Goal: Information Seeking & Learning: Learn about a topic

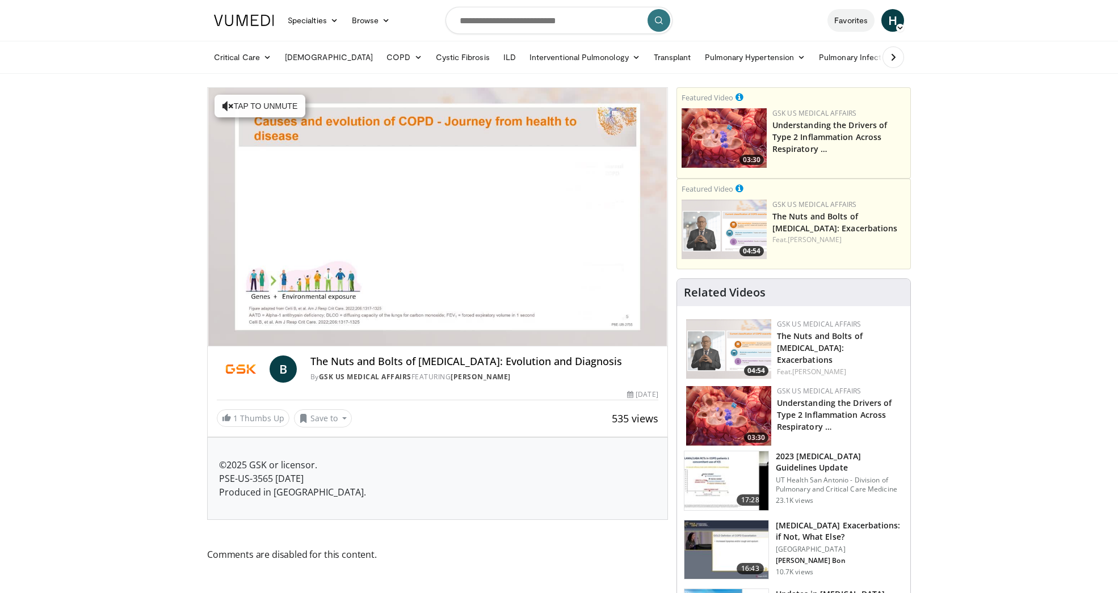
click at [850, 19] on link "Favorites" at bounding box center [850, 20] width 47 height 23
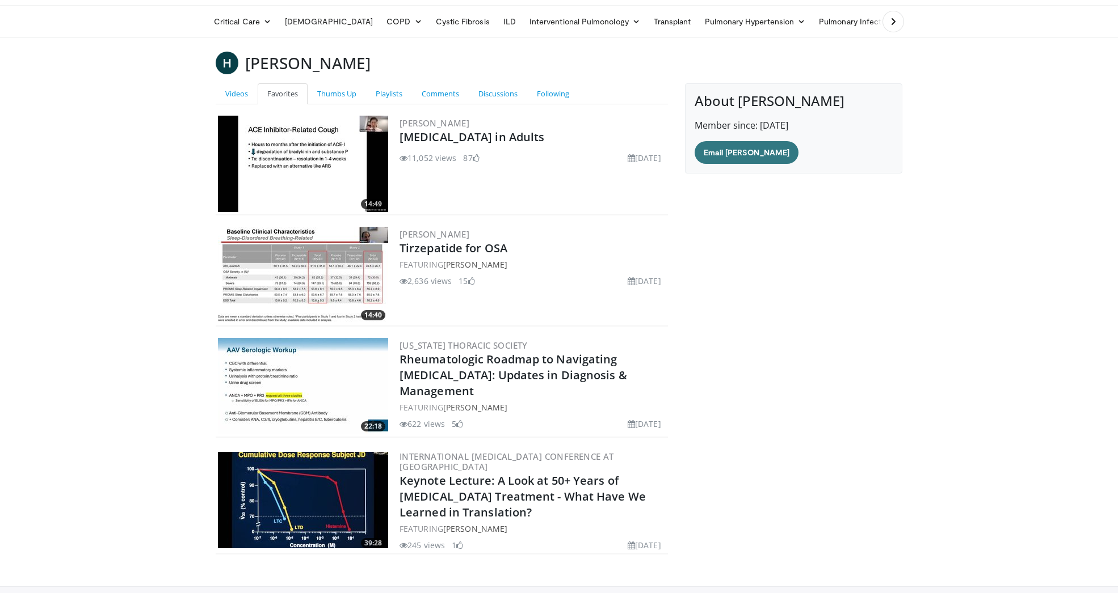
scroll to position [36, 0]
click at [235, 94] on link "Videos" at bounding box center [237, 93] width 42 height 21
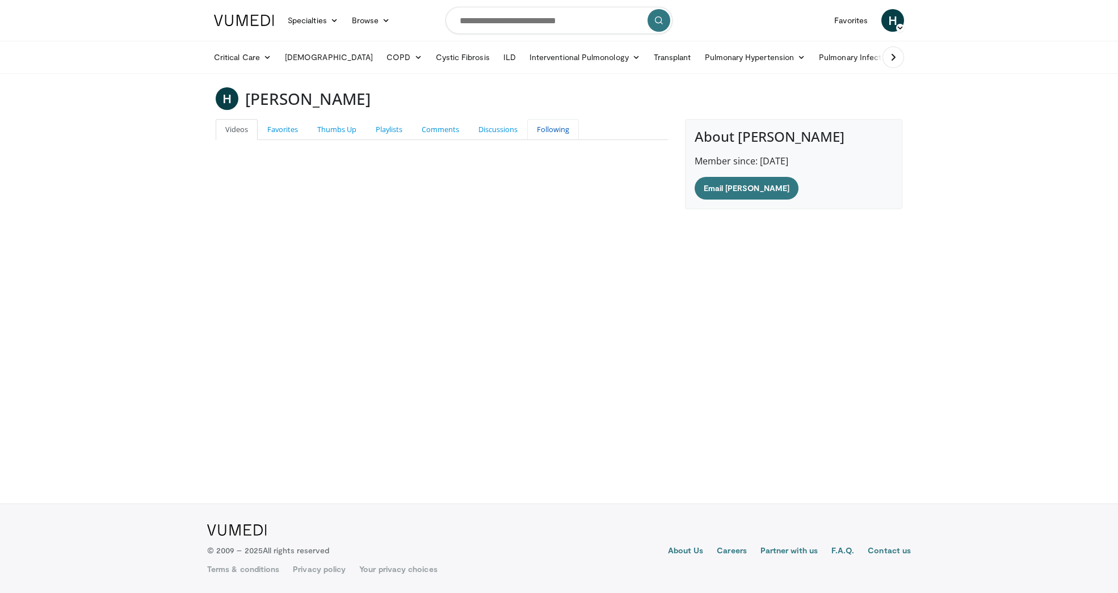
drag, startPoint x: 554, startPoint y: 132, endPoint x: 539, endPoint y: 132, distance: 14.7
click at [553, 132] on link "Following" at bounding box center [553, 129] width 52 height 21
click at [290, 128] on link "Favorites" at bounding box center [283, 129] width 50 height 21
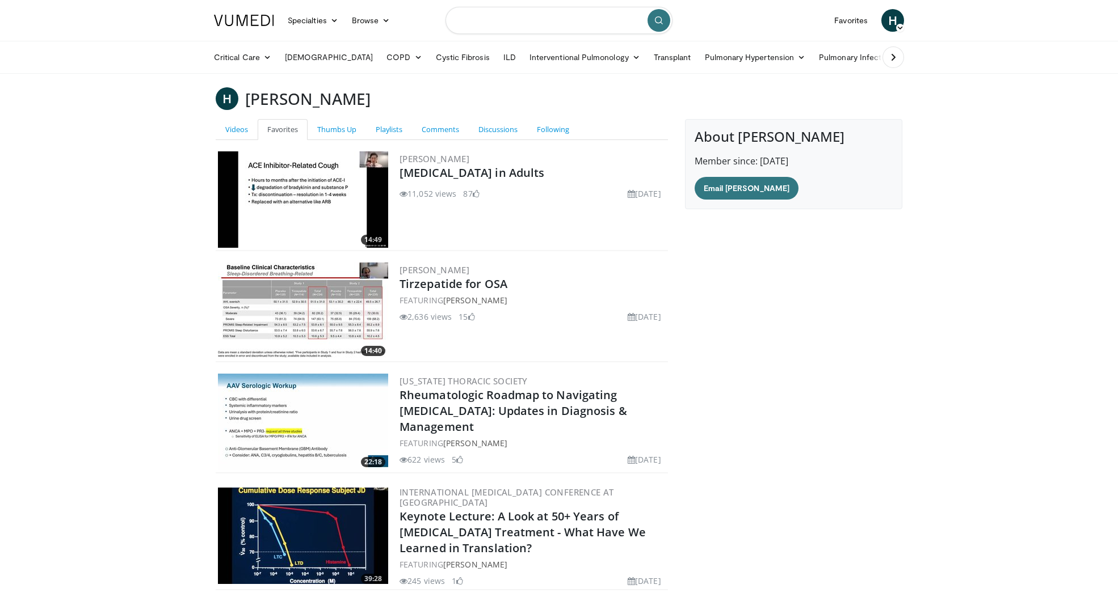
click at [504, 25] on input "Search topics, interventions" at bounding box center [558, 20] width 227 height 27
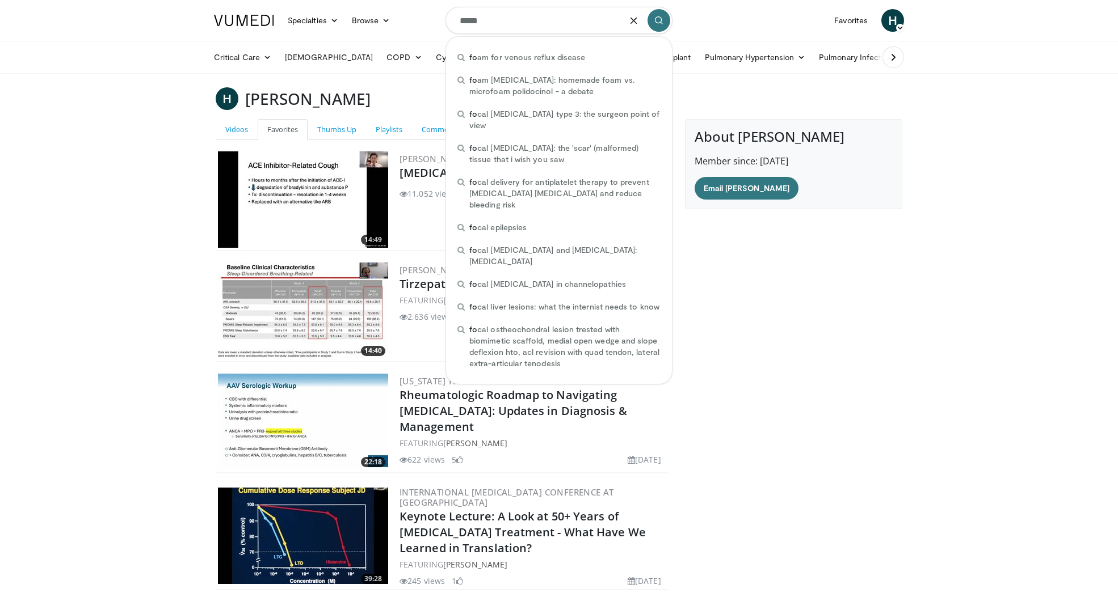
type input "******"
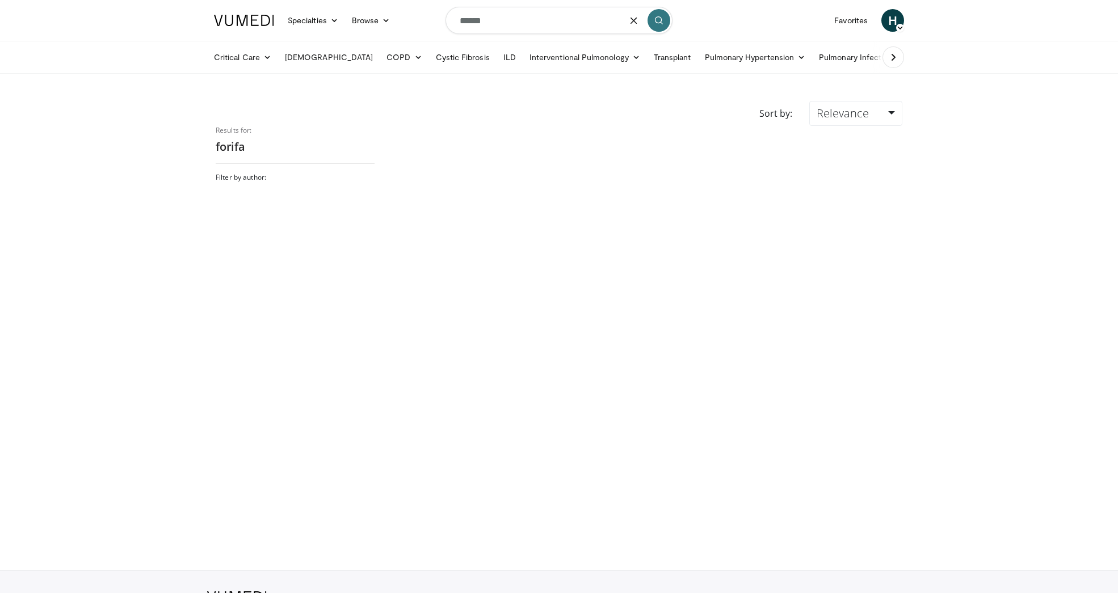
drag, startPoint x: 484, startPoint y: 19, endPoint x: 419, endPoint y: 24, distance: 65.4
click at [419, 24] on nav "Specialties Adult & Family Medicine Allergy, Asthma, Immunology Anesthesiology …" at bounding box center [558, 20] width 703 height 41
type input "******"
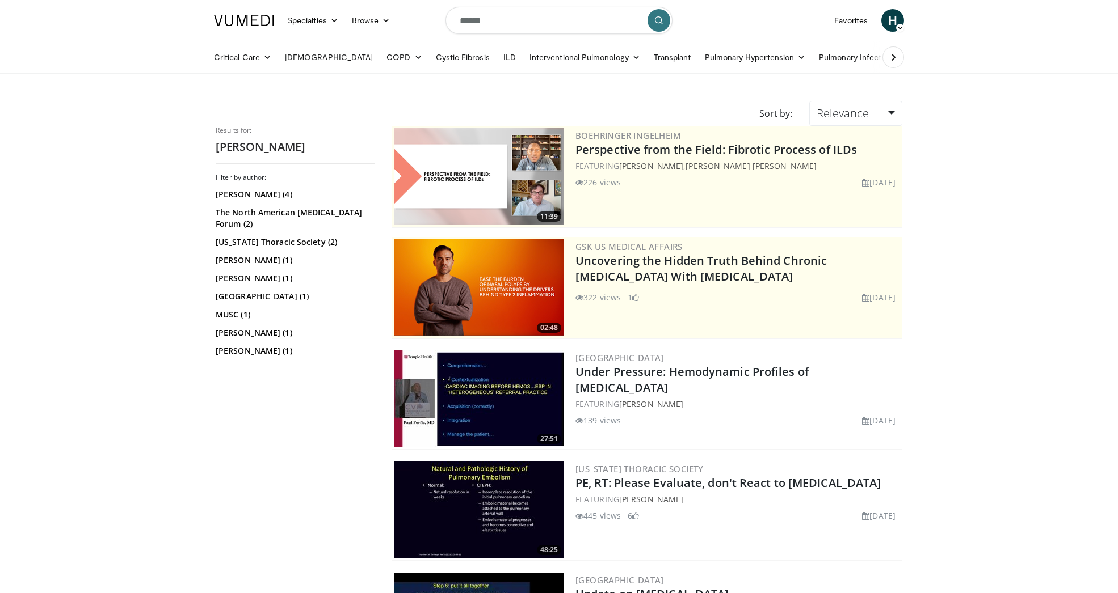
click at [499, 407] on img at bounding box center [479, 399] width 170 height 96
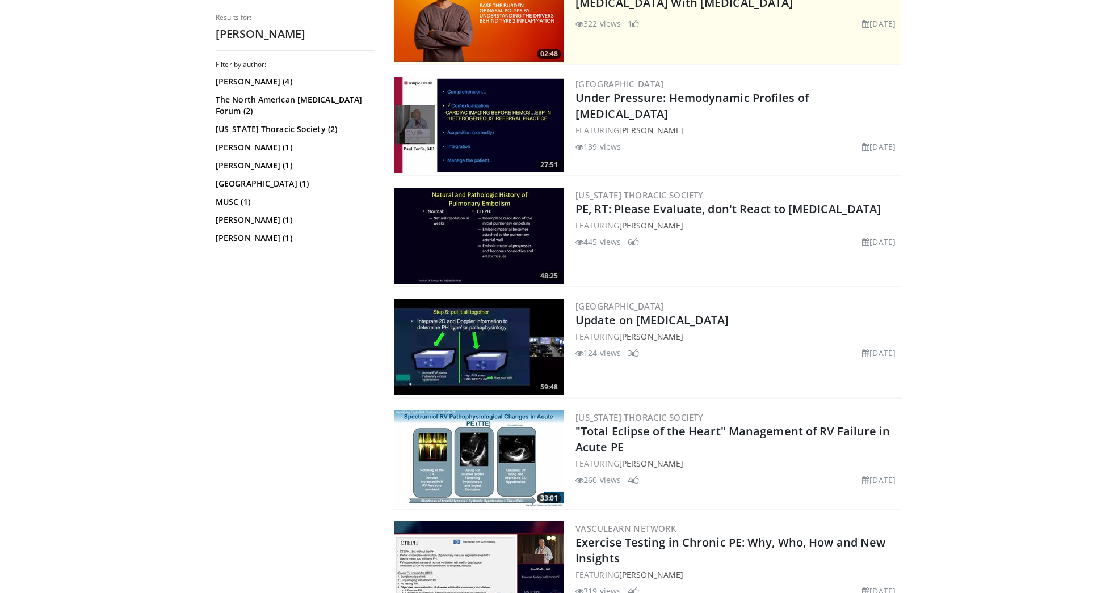
scroll to position [275, 0]
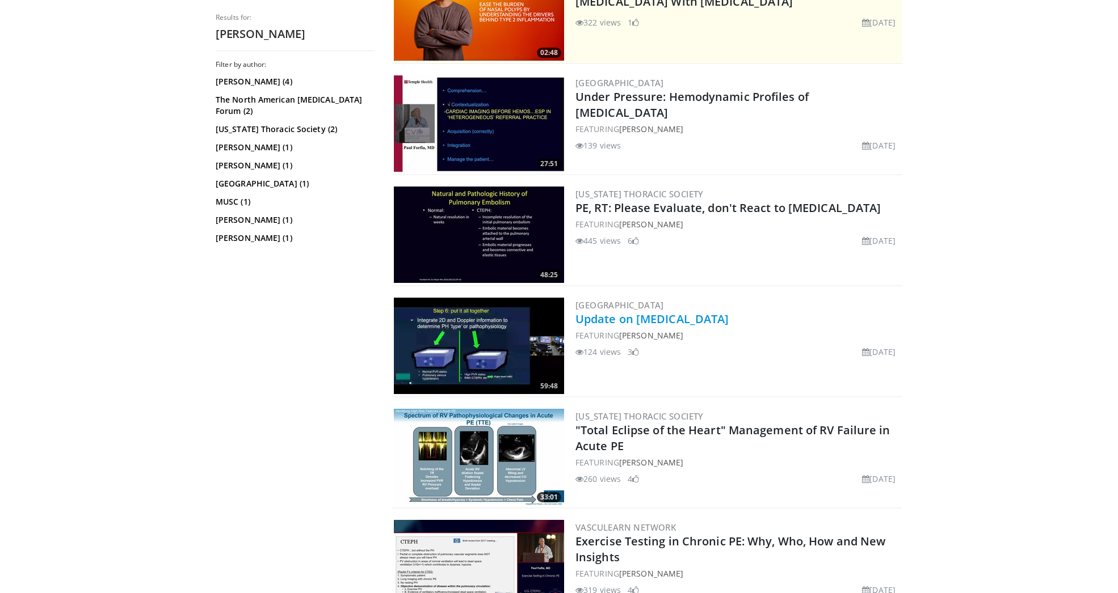
click at [602, 321] on link "Update on [MEDICAL_DATA]" at bounding box center [651, 318] width 153 height 15
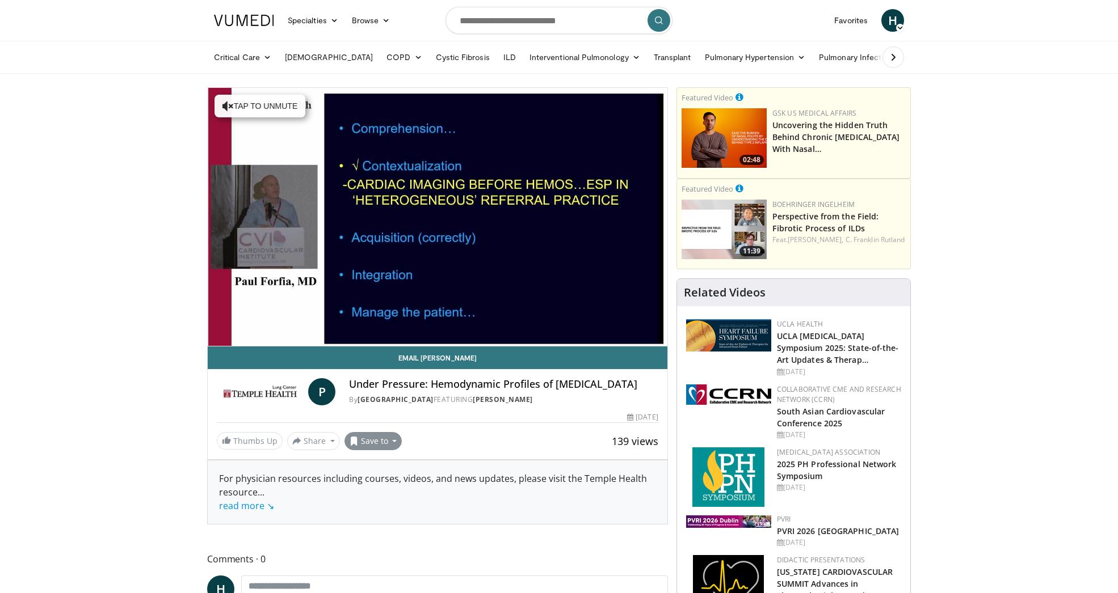
click at [369, 441] on button "Save to" at bounding box center [373, 441] width 58 height 18
click at [383, 464] on span "Add to Favorites" at bounding box center [394, 465] width 70 height 12
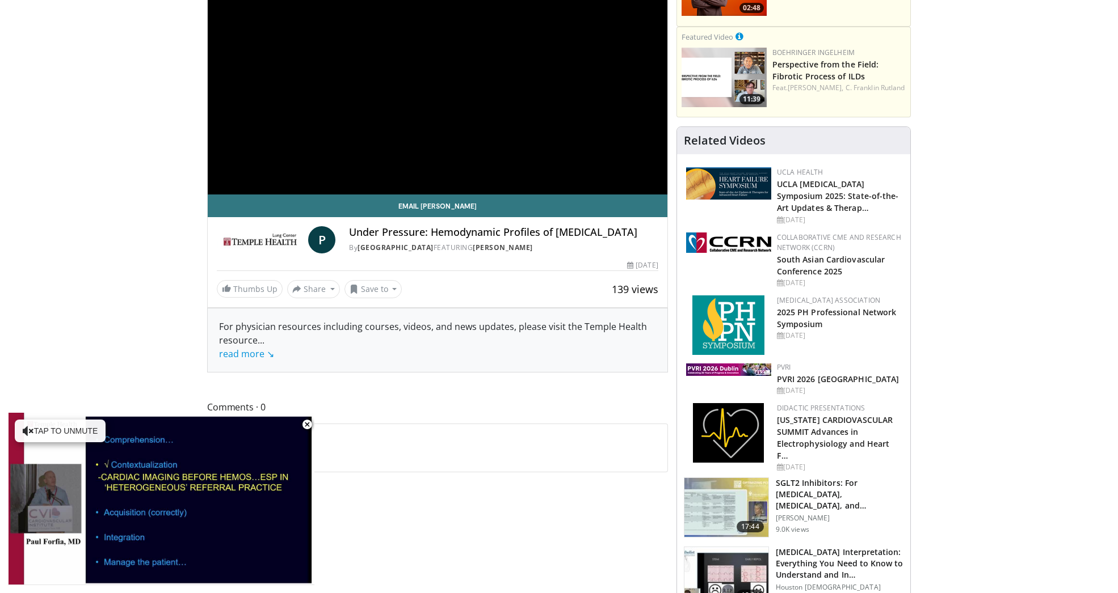
scroll to position [191, 0]
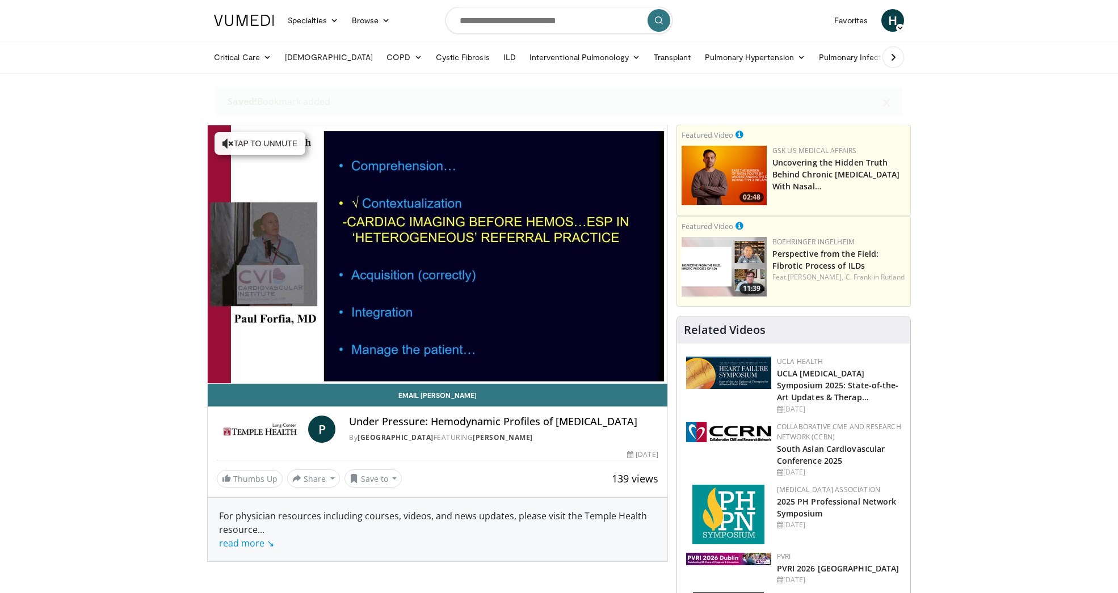
scroll to position [0, 0]
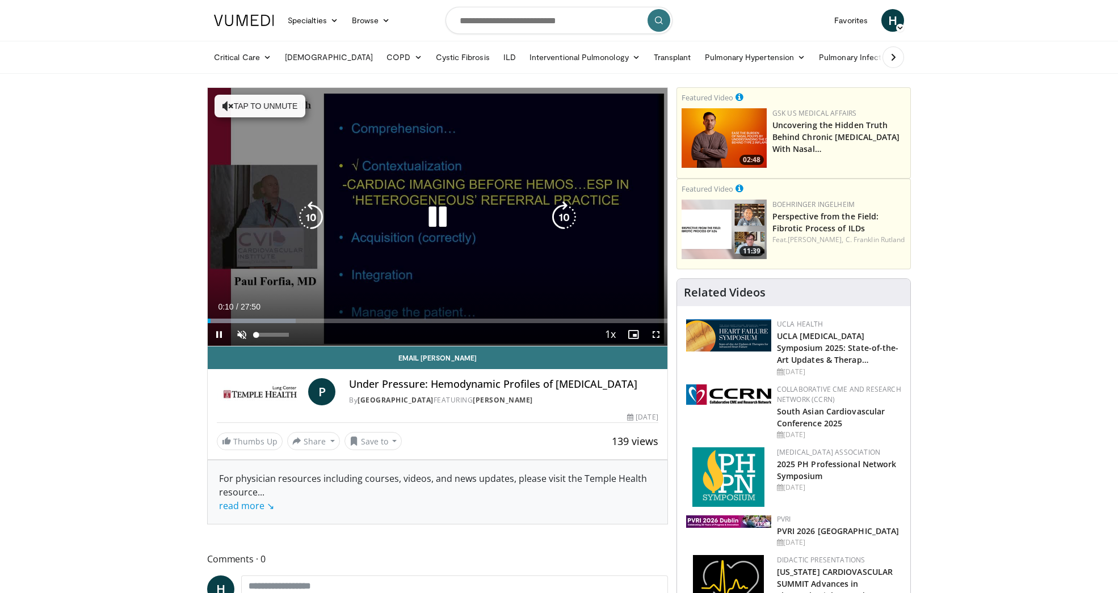
click at [239, 336] on span "Video Player" at bounding box center [241, 334] width 23 height 23
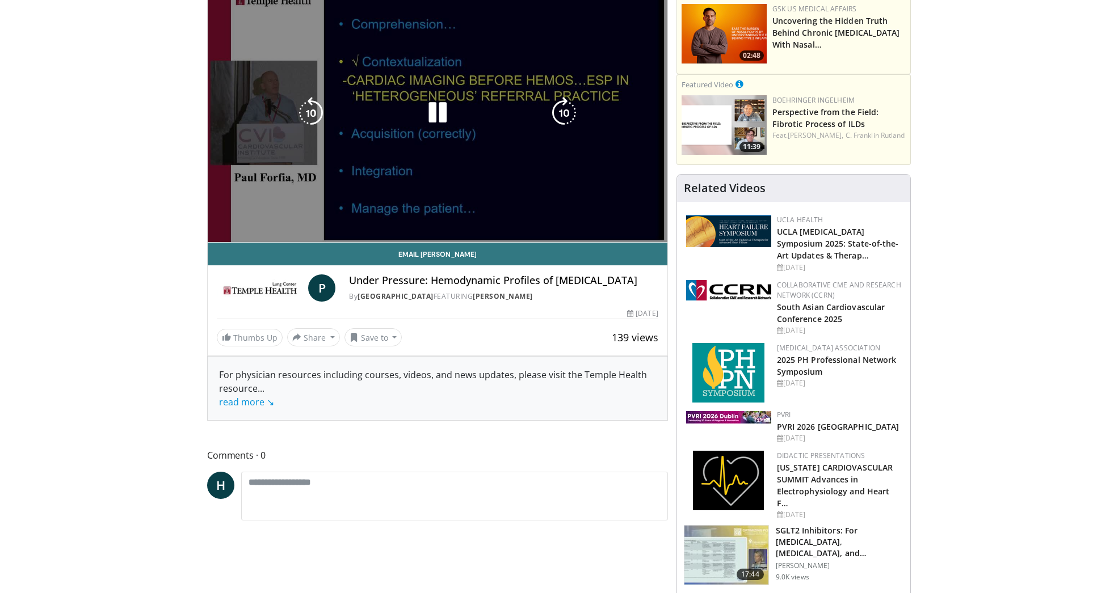
scroll to position [103, 0]
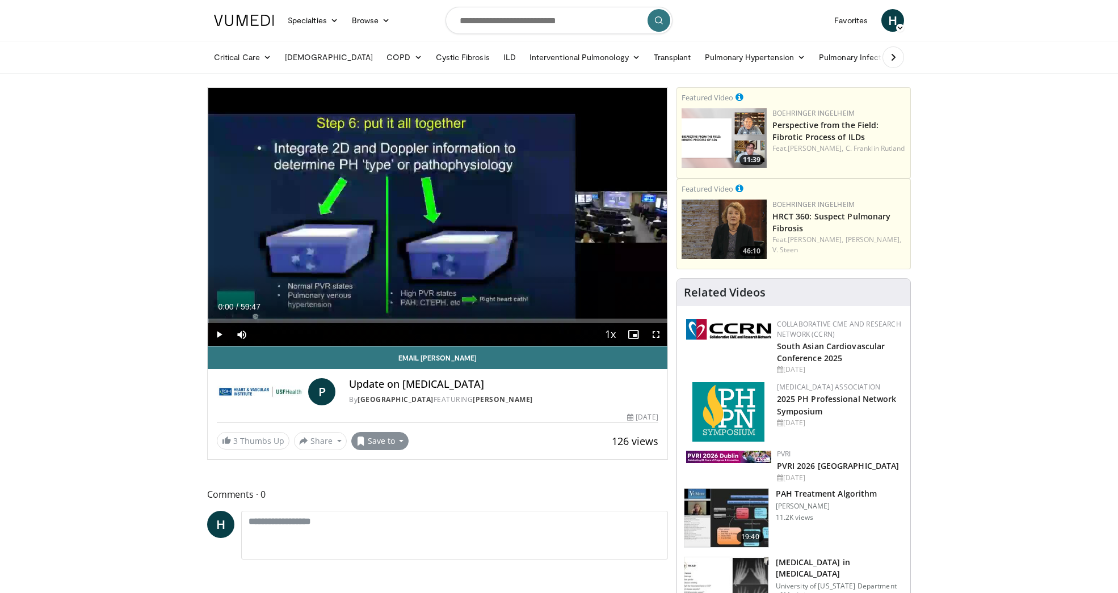
click at [396, 450] on button "Save to" at bounding box center [380, 441] width 58 height 18
click at [389, 472] on span "Add to Favorites" at bounding box center [400, 465] width 70 height 12
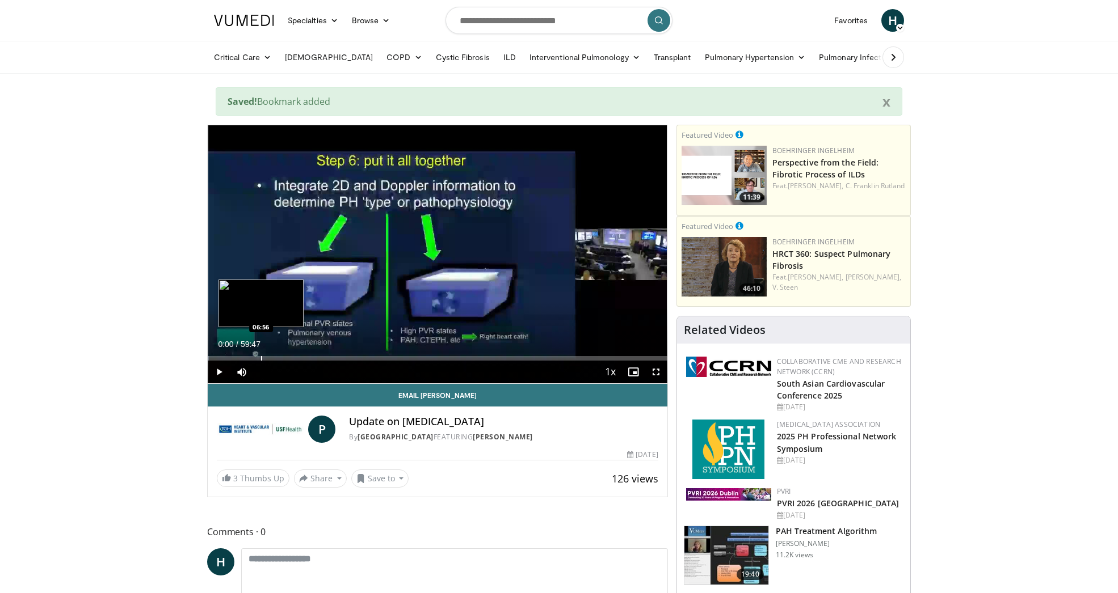
click at [261, 360] on div "Progress Bar" at bounding box center [261, 358] width 1 height 5
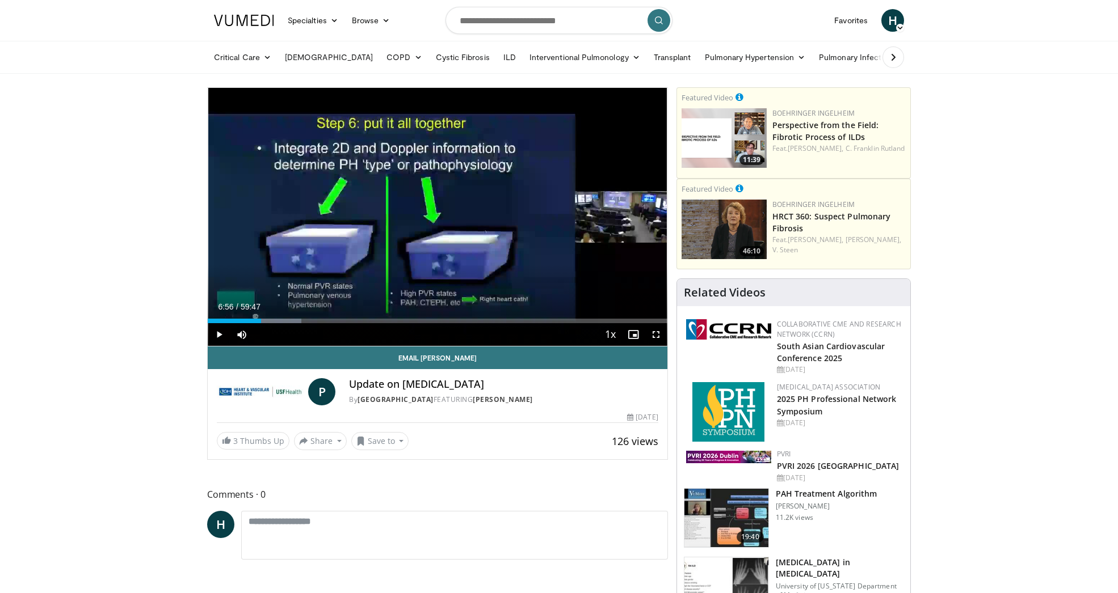
click at [220, 335] on span "Video Player" at bounding box center [219, 334] width 23 height 23
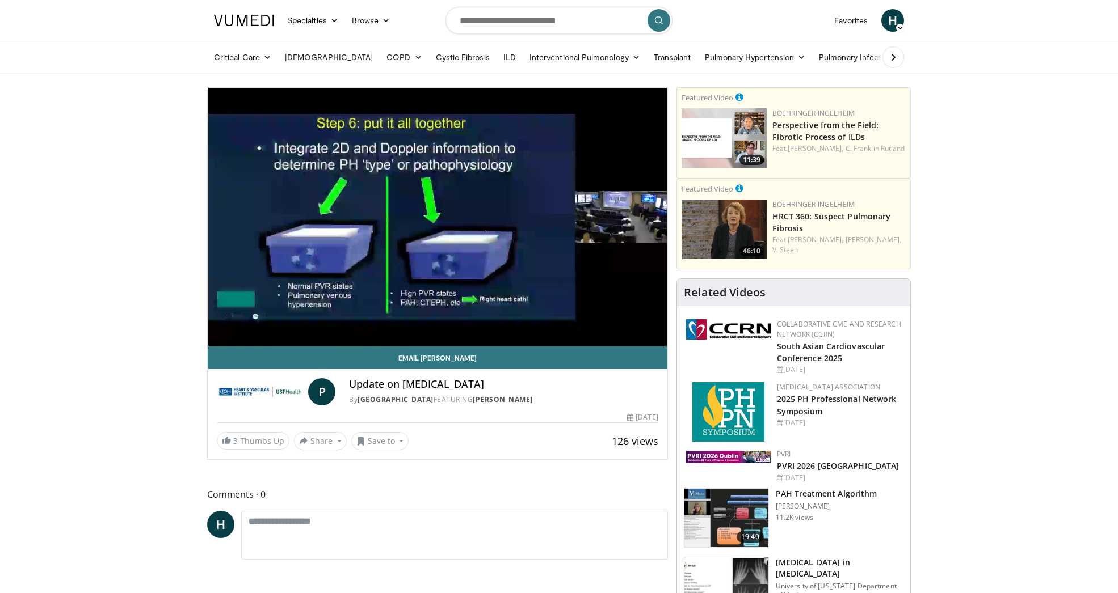
drag, startPoint x: 905, startPoint y: 1, endPoint x: 158, endPoint y: 338, distance: 819.0
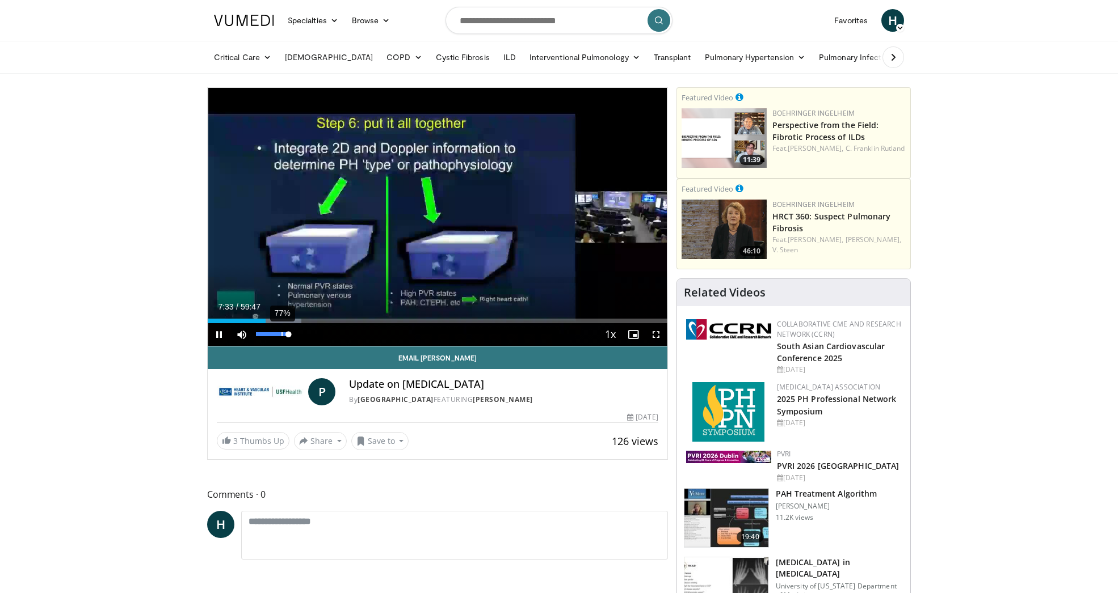
click at [281, 335] on div "77%" at bounding box center [272, 334] width 32 height 4
click at [276, 335] on div "60%" at bounding box center [272, 334] width 32 height 4
drag, startPoint x: 221, startPoint y: 334, endPoint x: 217, endPoint y: 341, distance: 8.4
click at [220, 334] on span "Video Player" at bounding box center [219, 334] width 23 height 23
click at [216, 335] on span "Video Player" at bounding box center [219, 334] width 23 height 23
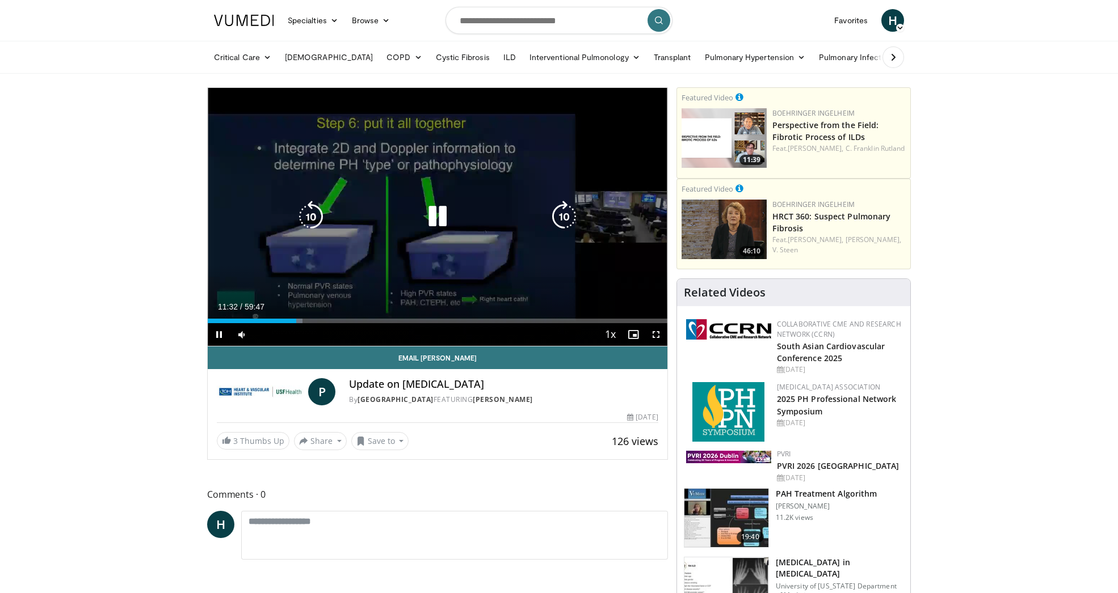
drag, startPoint x: 410, startPoint y: 272, endPoint x: 347, endPoint y: 282, distance: 63.9
click at [410, 272] on div "10 seconds Tap to unmute" at bounding box center [437, 217] width 459 height 258
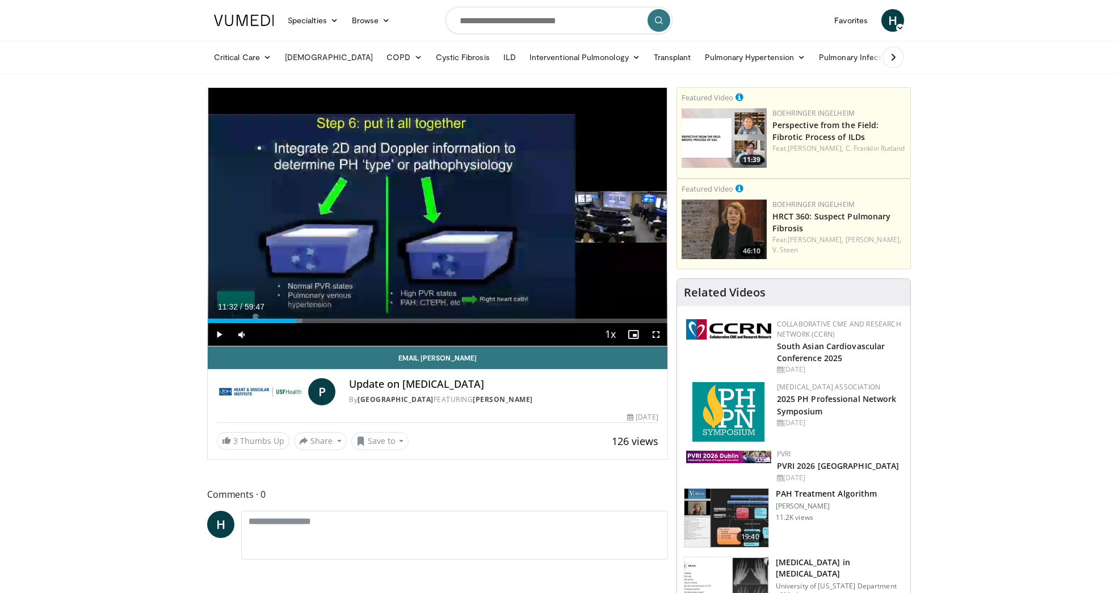
drag, startPoint x: 217, startPoint y: 334, endPoint x: 98, endPoint y: 317, distance: 121.0
click at [216, 334] on span "Video Player" at bounding box center [219, 334] width 23 height 23
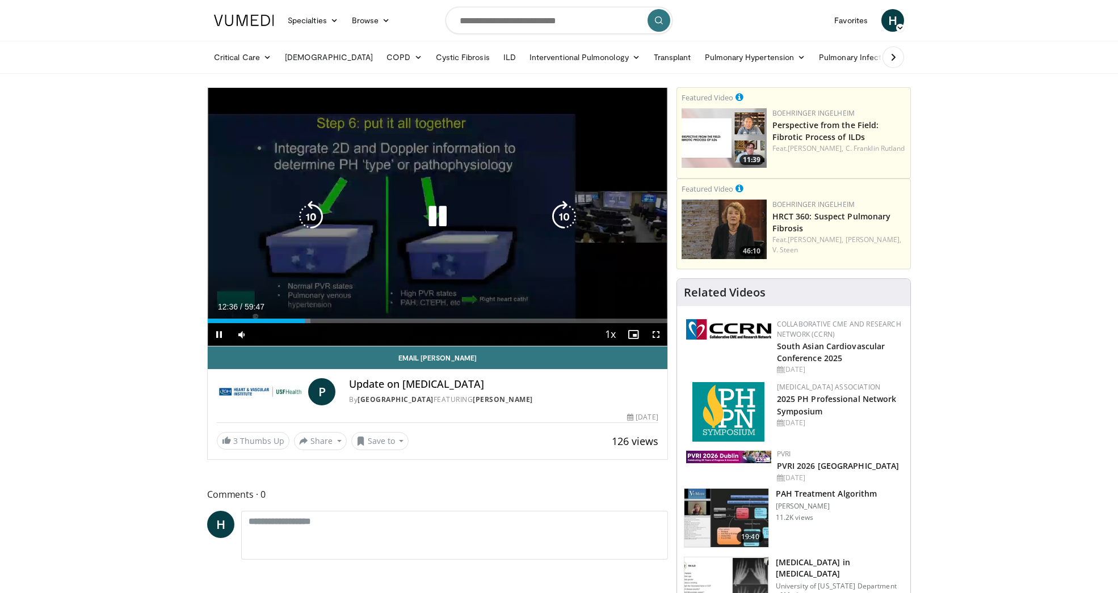
click at [284, 289] on div "10 seconds Tap to unmute" at bounding box center [437, 217] width 459 height 258
click at [218, 333] on span "Video Player" at bounding box center [219, 334] width 23 height 23
click at [365, 323] on div "Current Time 21:18 / Duration 59:47 Pause Skip Backward Skip Forward Mute 100% …" at bounding box center [437, 334] width 459 height 23
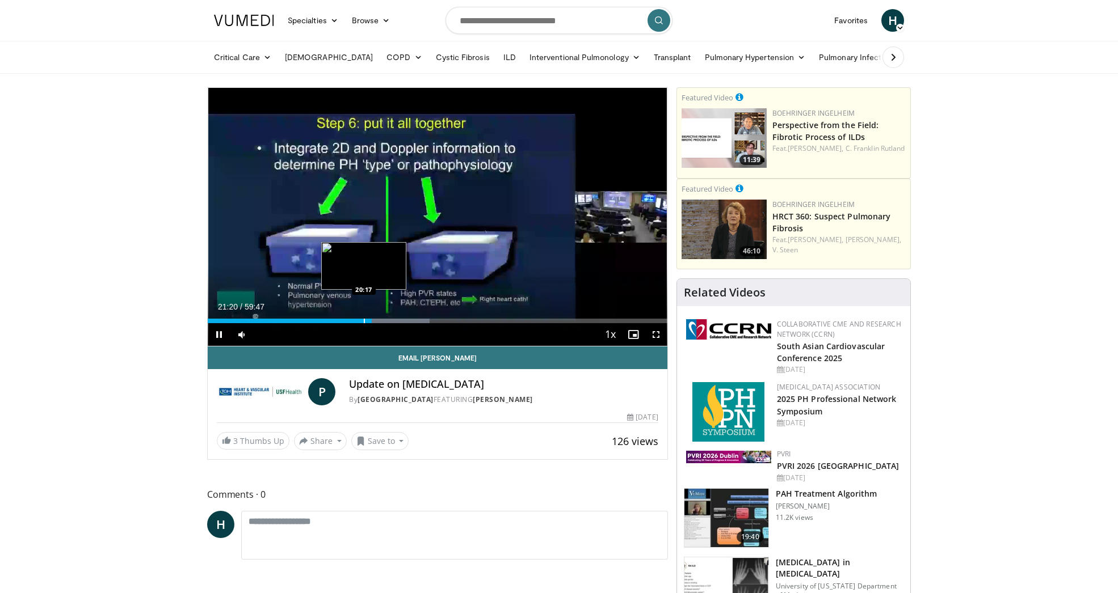
click at [364, 323] on div "Progress Bar" at bounding box center [364, 321] width 1 height 5
click at [0, 0] on div "Progress Bar" at bounding box center [0, 0] width 0 height 0
click at [369, 323] on div "Progress Bar" at bounding box center [369, 321] width 1 height 5
click at [372, 323] on div "Current Time 22:05 / Duration 59:47 Pause Skip Backward Skip Forward Mute 100% …" at bounding box center [437, 334] width 459 height 23
click at [217, 333] on span "Video Player" at bounding box center [219, 334] width 23 height 23
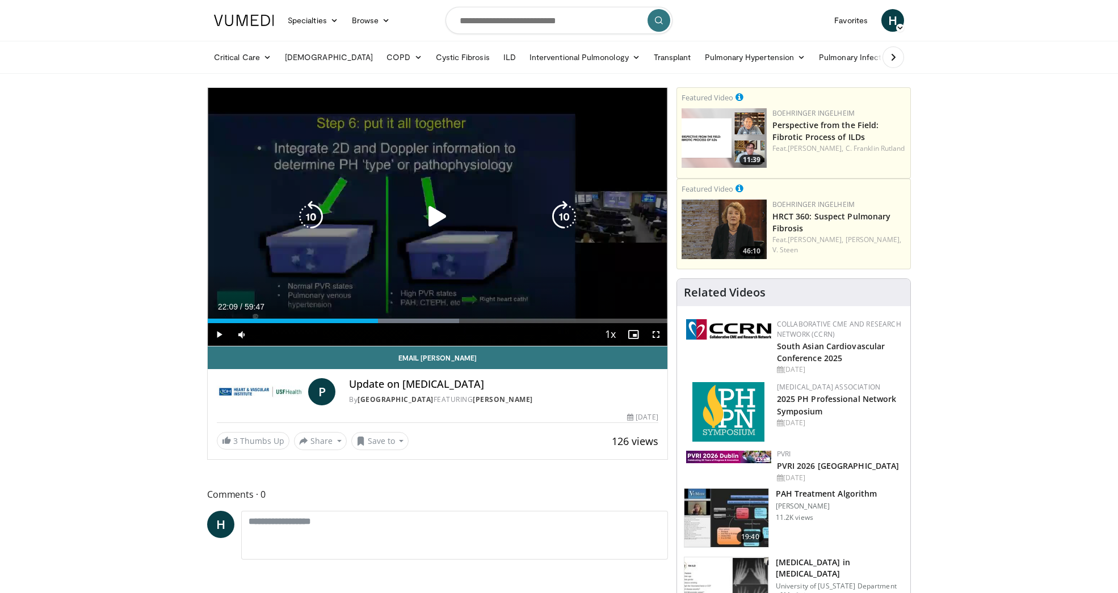
click at [269, 261] on div "10 seconds Tap to unmute" at bounding box center [437, 217] width 459 height 258
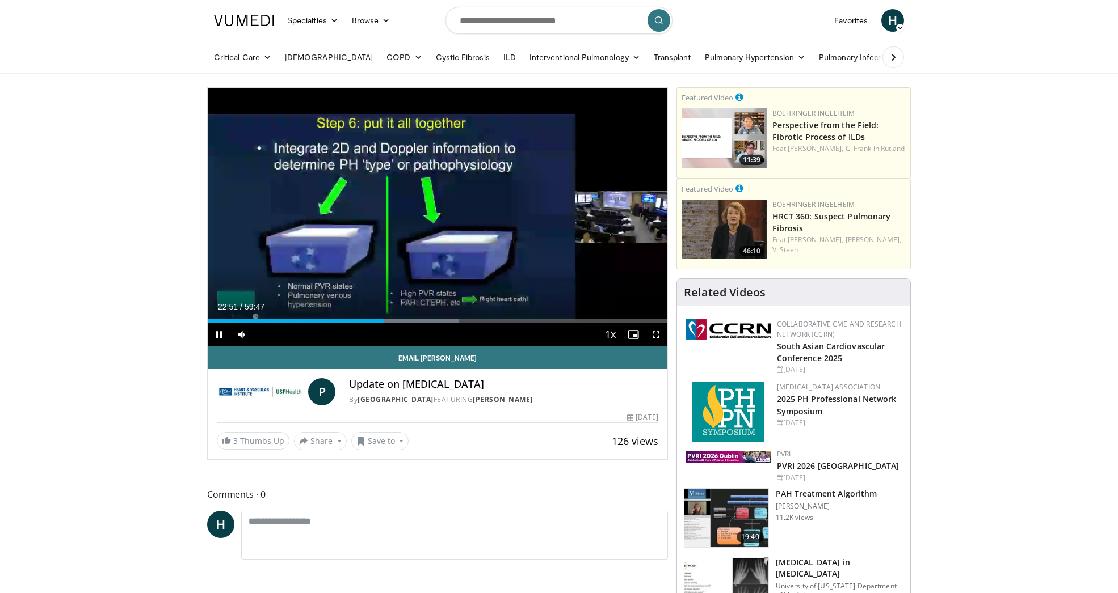
drag, startPoint x: 236, startPoint y: 291, endPoint x: 165, endPoint y: 300, distance: 72.0
click at [236, 291] on div "10 seconds Tap to unmute" at bounding box center [437, 217] width 459 height 258
drag, startPoint x: 220, startPoint y: 334, endPoint x: 281, endPoint y: 334, distance: 61.8
click at [220, 333] on span "Video Player" at bounding box center [219, 334] width 23 height 23
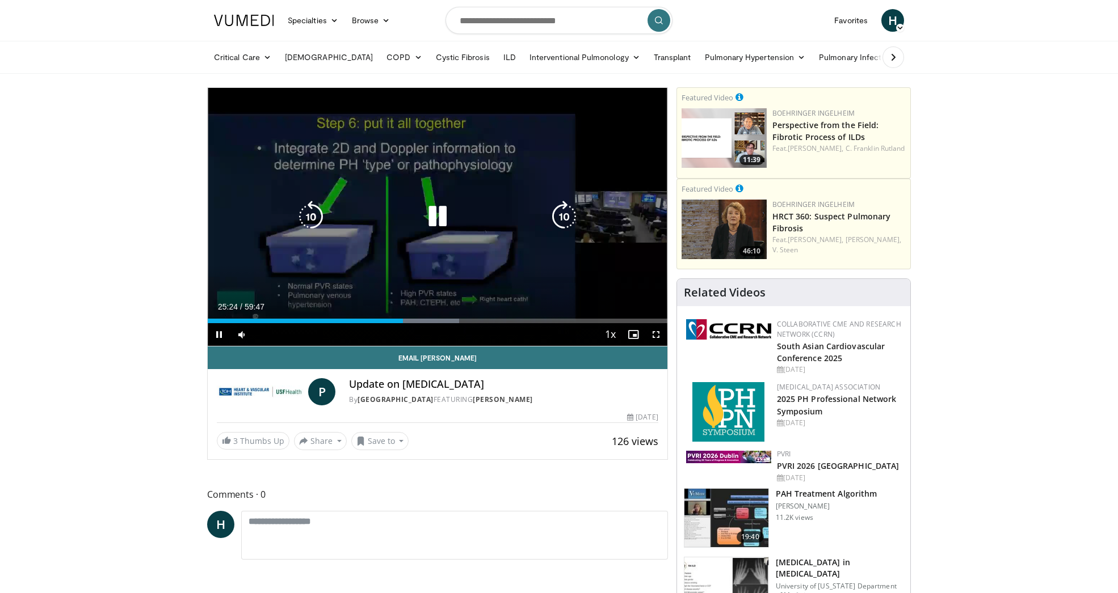
click at [362, 218] on div "Video Player" at bounding box center [438, 216] width 276 height 23
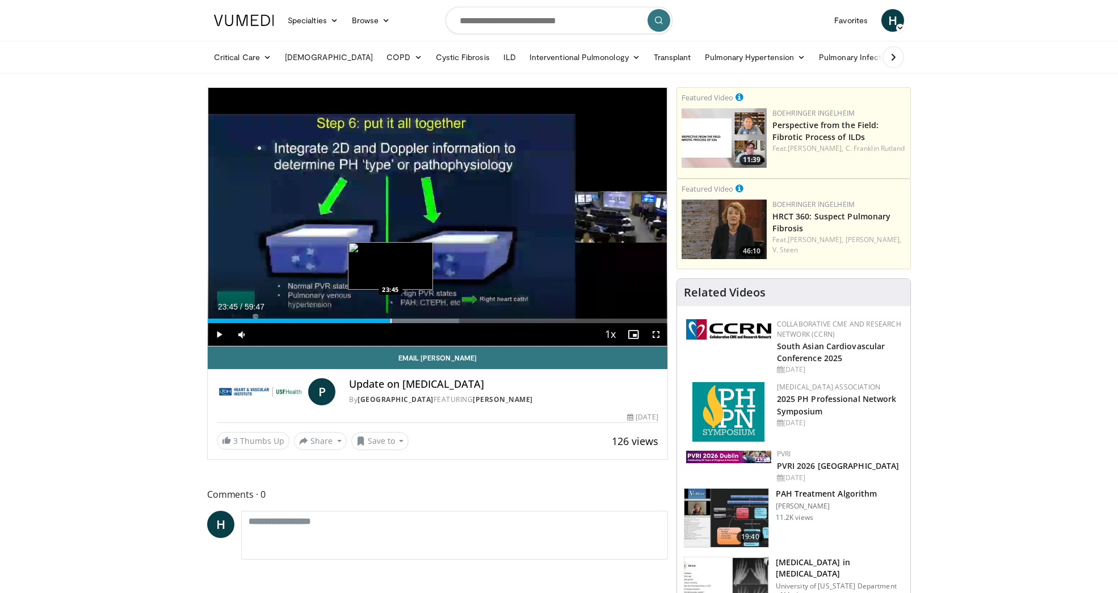
click at [390, 322] on div "Loaded : 54.69% 23:45 23:45" at bounding box center [437, 321] width 459 height 5
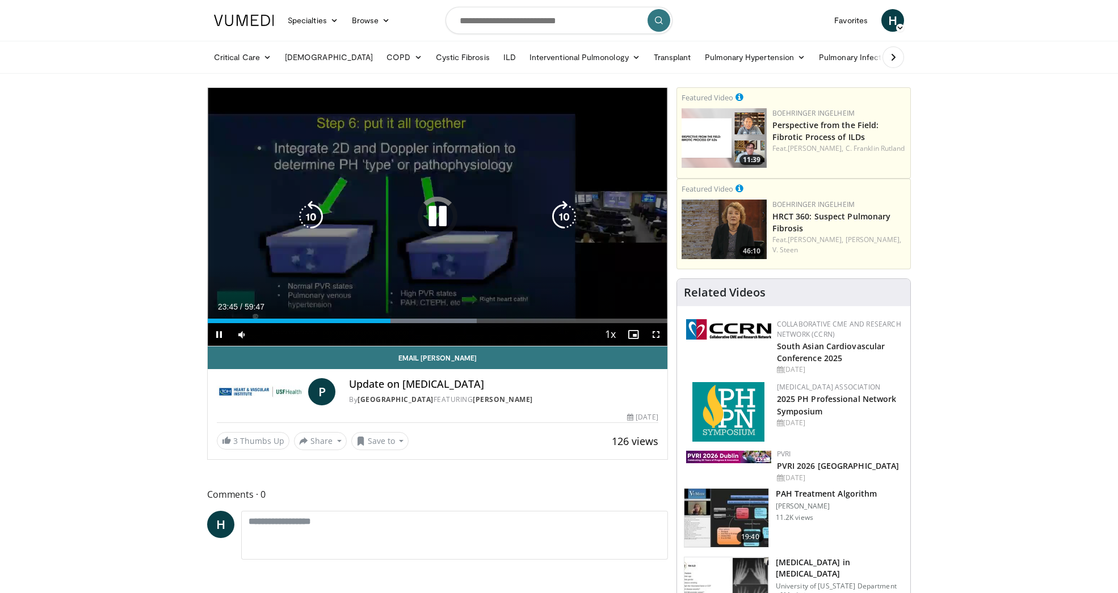
click at [437, 217] on icon "Video Player" at bounding box center [437, 217] width 32 height 32
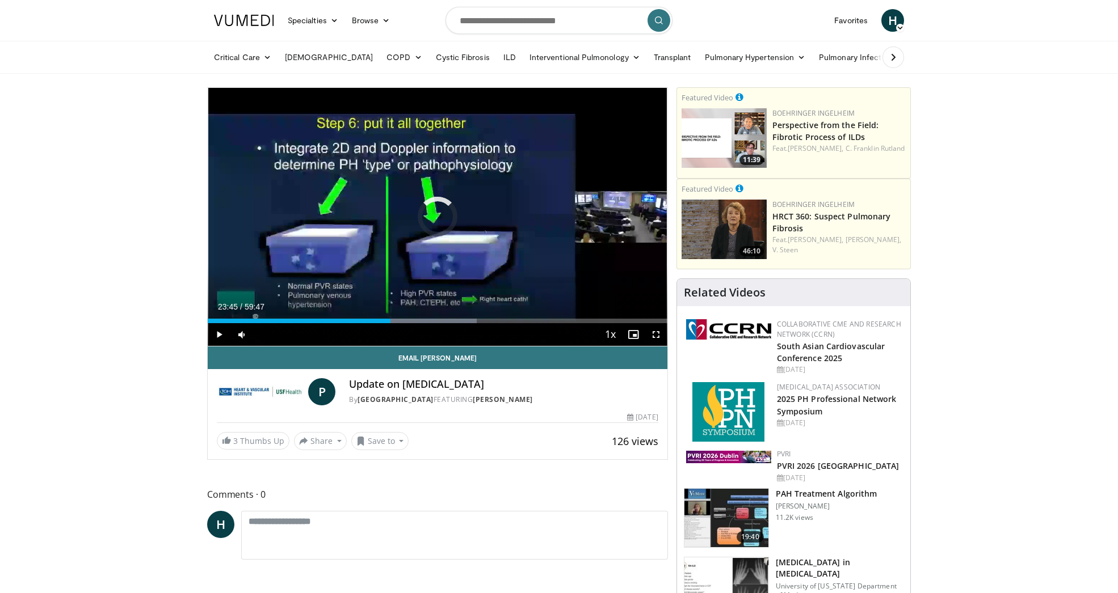
click at [379, 2] on nav "Specialties Adult & Family Medicine Allergy, Asthma, Immunology Anesthesiology …" at bounding box center [558, 20] width 703 height 41
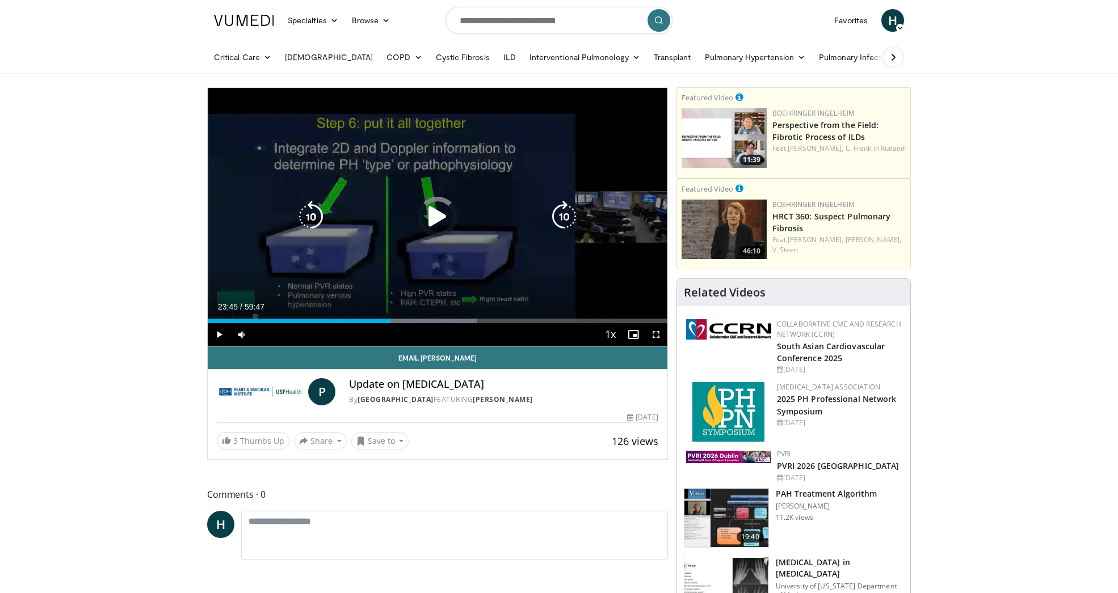
click at [436, 206] on icon "Video Player" at bounding box center [437, 217] width 32 height 32
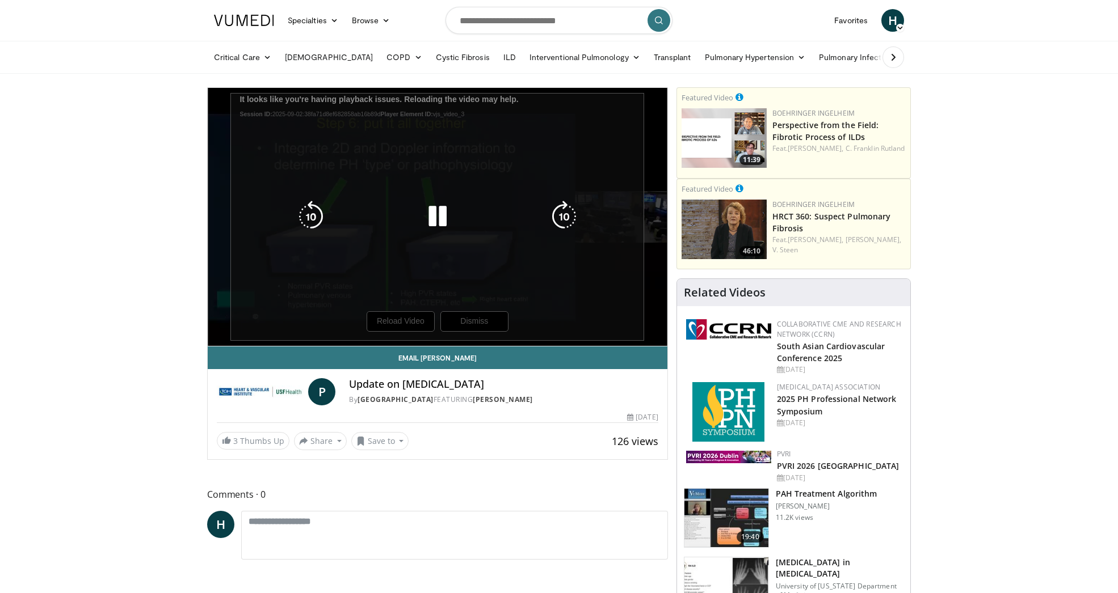
click at [405, 325] on div "10 seconds Tap to unmute" at bounding box center [437, 217] width 459 height 258
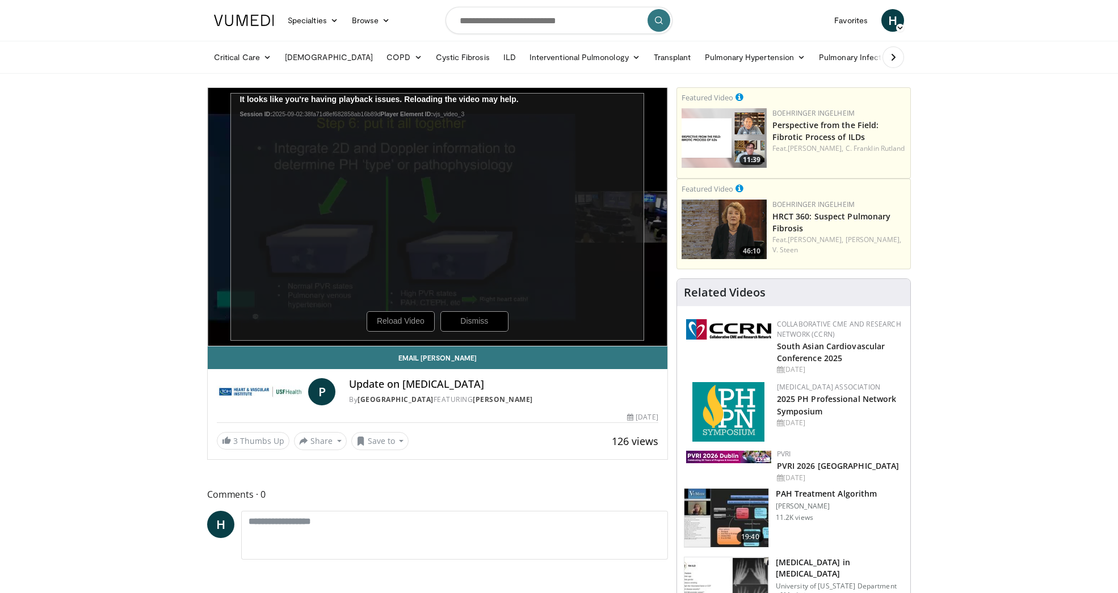
click at [392, 321] on div "10 seconds Tap to unmute" at bounding box center [437, 217] width 459 height 258
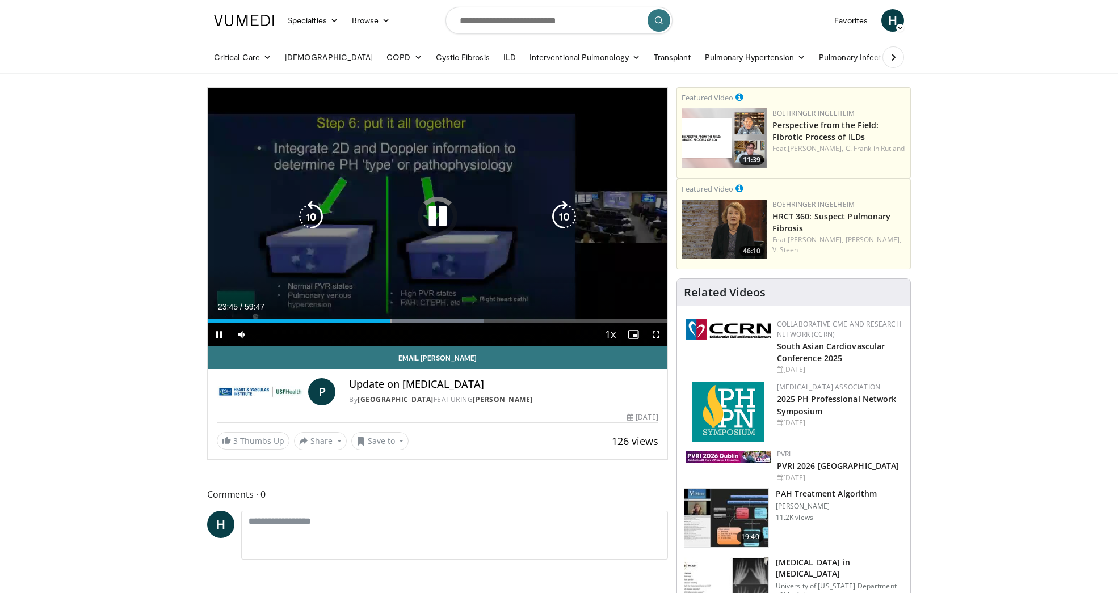
click at [446, 217] on icon "Video Player" at bounding box center [437, 217] width 32 height 32
click at [412, 238] on div "10 seconds Tap to unmute" at bounding box center [437, 217] width 459 height 258
click at [441, 224] on icon "Video Player" at bounding box center [437, 217] width 32 height 32
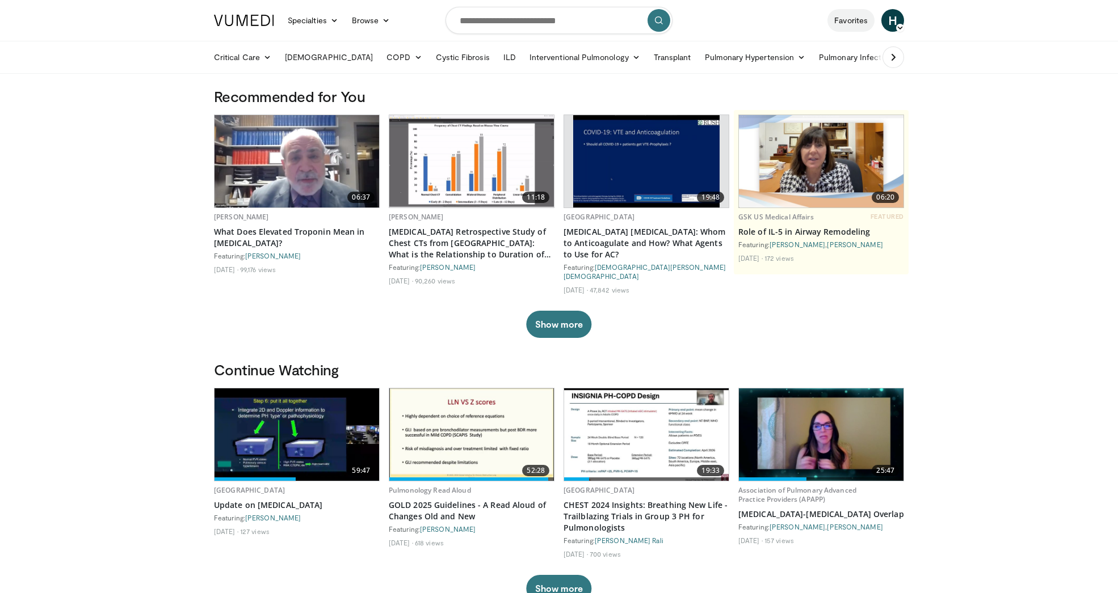
click at [852, 16] on link "Favorites" at bounding box center [850, 20] width 47 height 23
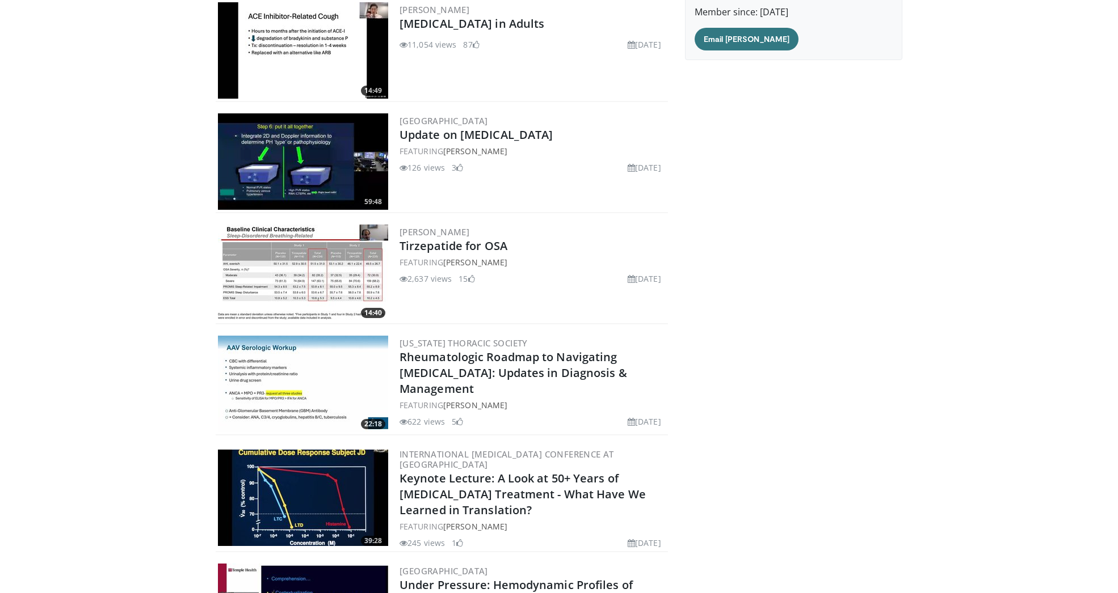
scroll to position [149, 0]
click at [315, 156] on img at bounding box center [303, 161] width 170 height 96
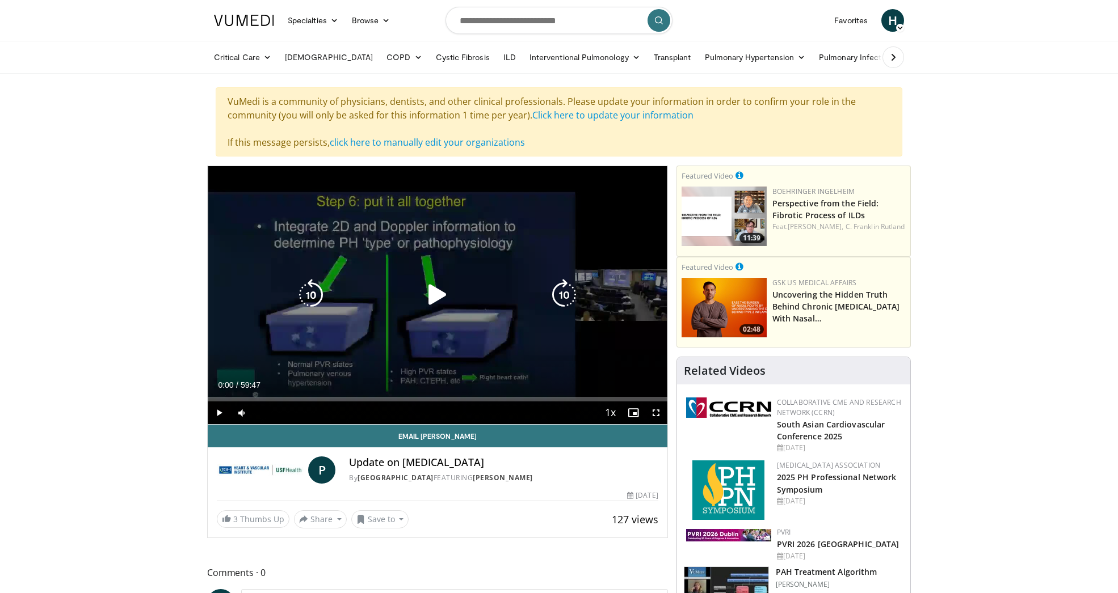
click at [217, 414] on span "Video Player" at bounding box center [219, 413] width 23 height 23
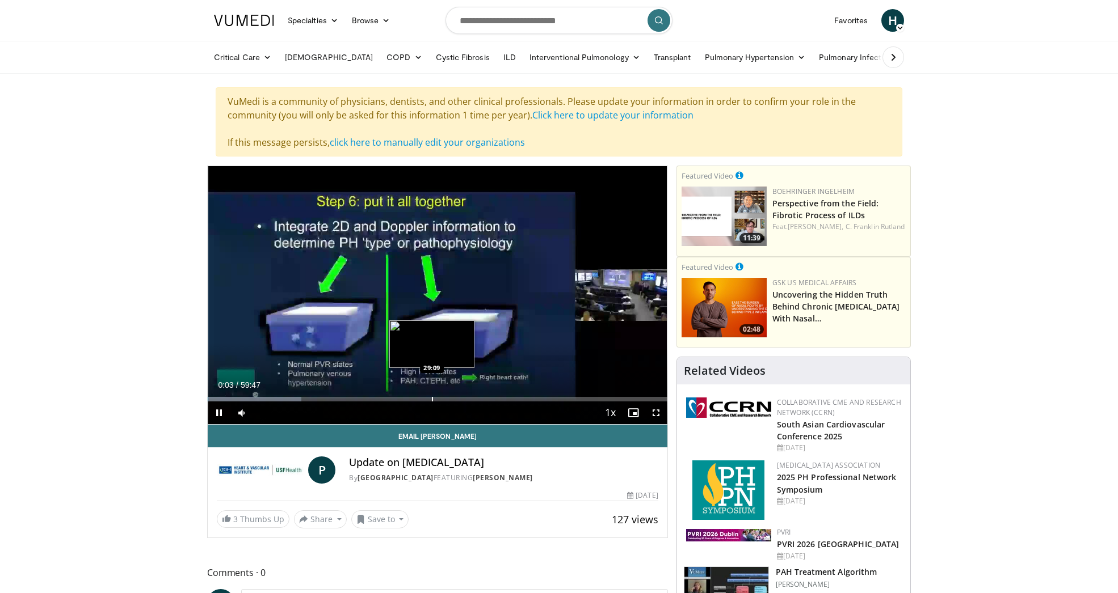
click at [432, 397] on div "Progress Bar" at bounding box center [432, 399] width 1 height 5
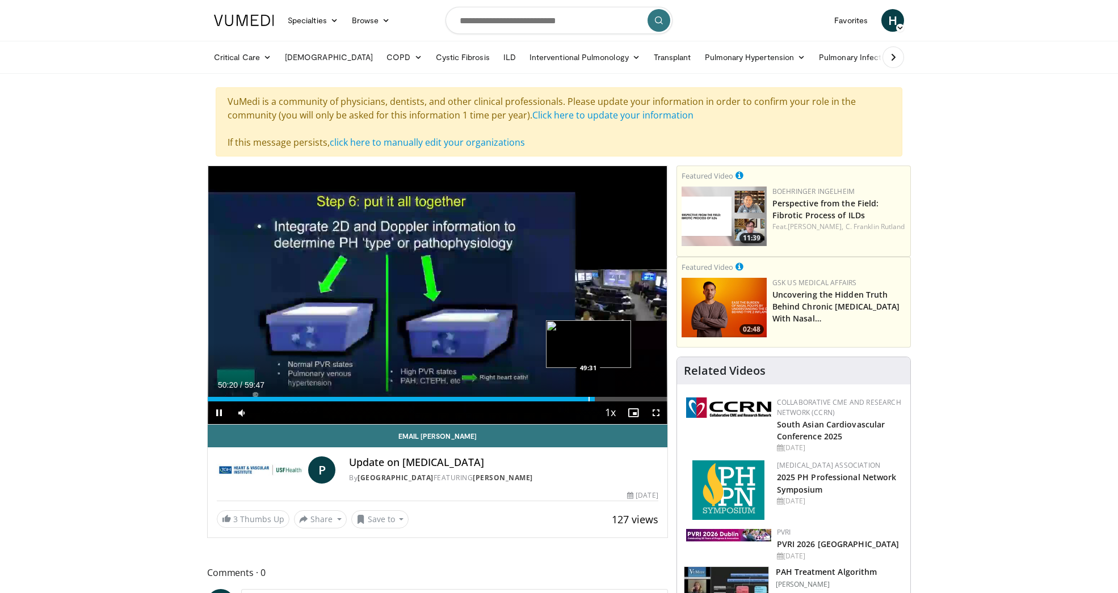
click at [589, 400] on div "Progress Bar" at bounding box center [588, 399] width 1 height 5
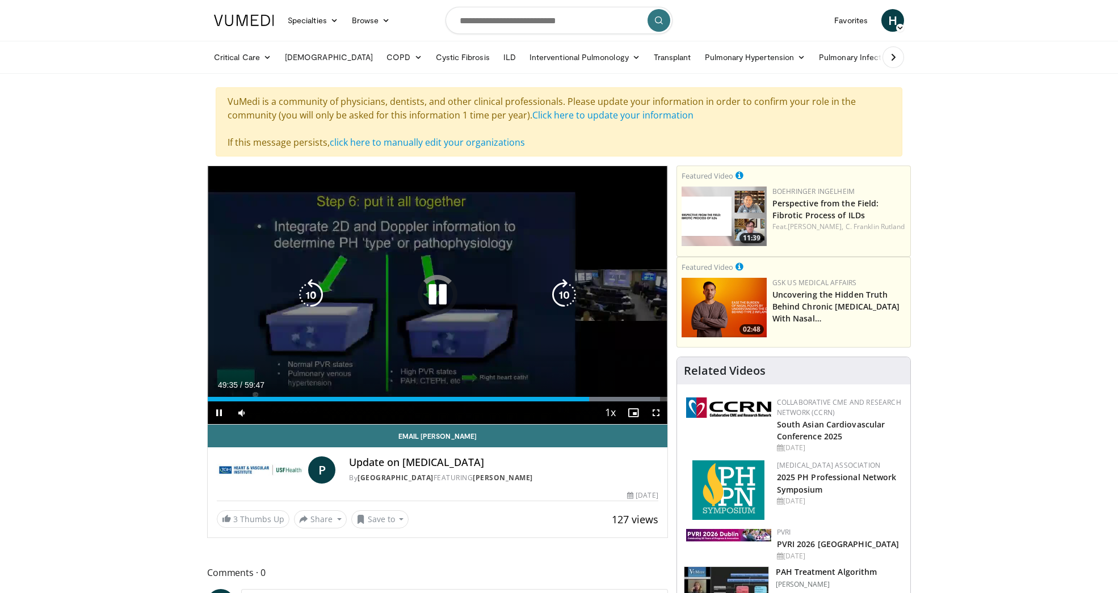
click at [437, 296] on icon "Video Player" at bounding box center [437, 295] width 32 height 32
click at [220, 415] on span "Video Player" at bounding box center [219, 413] width 23 height 23
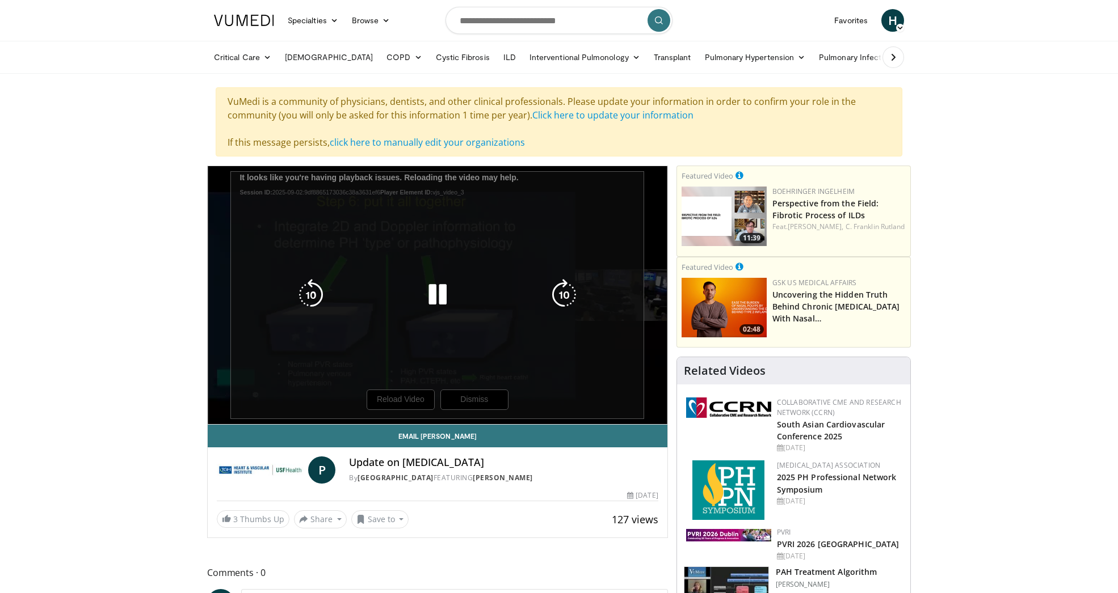
drag, startPoint x: 410, startPoint y: 400, endPoint x: 377, endPoint y: 406, distance: 32.7
click at [410, 400] on div "10 seconds Tap to unmute" at bounding box center [437, 295] width 459 height 258
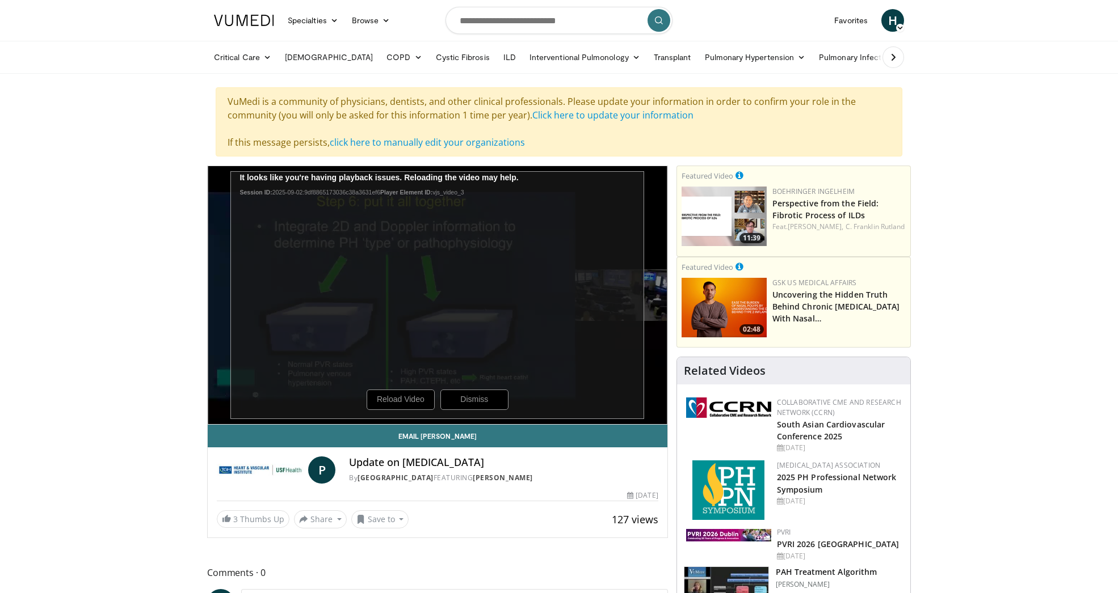
click at [398, 399] on div "10 seconds Tap to unmute" at bounding box center [437, 295] width 459 height 258
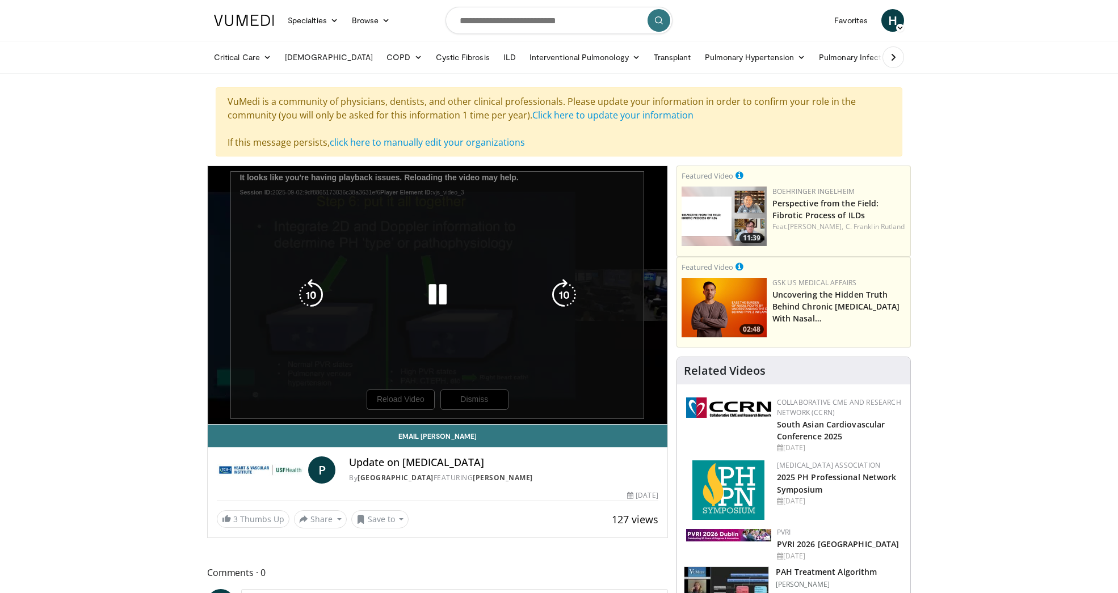
click at [467, 406] on div "10 seconds Tap to unmute" at bounding box center [437, 295] width 459 height 258
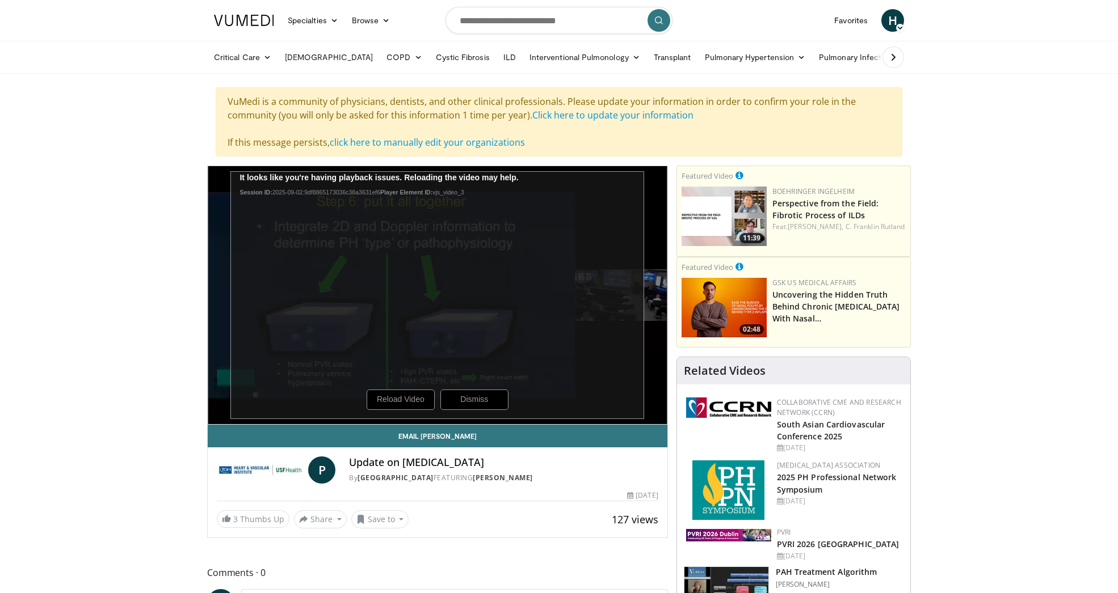
click at [404, 401] on div "10 seconds Tap to unmute" at bounding box center [437, 295] width 459 height 258
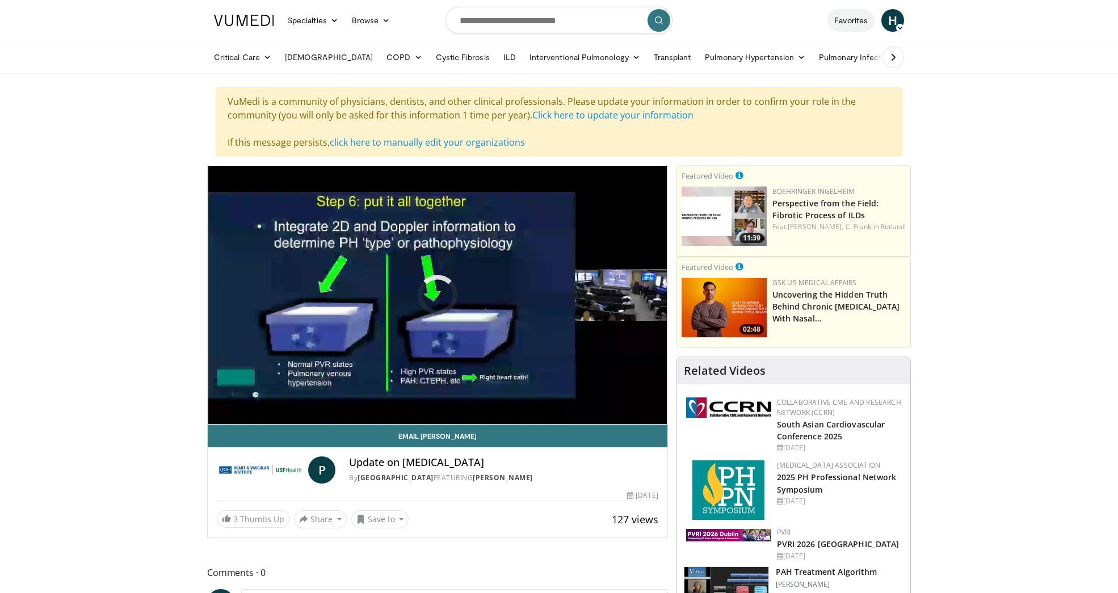
click at [847, 22] on link "Favorites" at bounding box center [850, 20] width 47 height 23
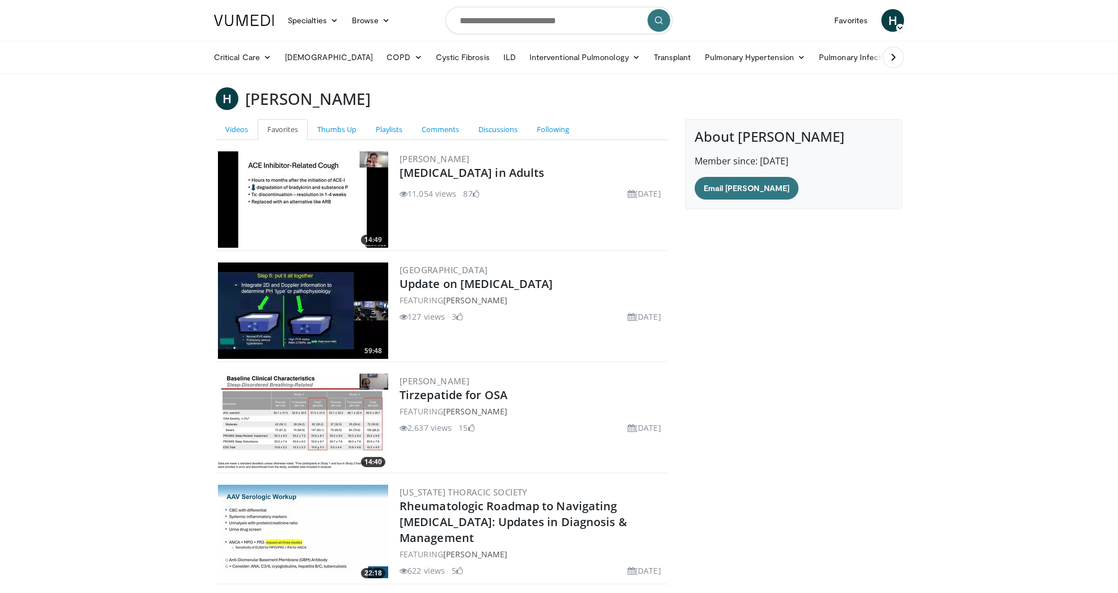
click at [274, 296] on img at bounding box center [303, 311] width 170 height 96
click at [497, 18] on input "Search topics, interventions" at bounding box center [558, 20] width 227 height 27
click at [482, 62] on span "forfia" at bounding box center [501, 57] width 64 height 11
type input "******"
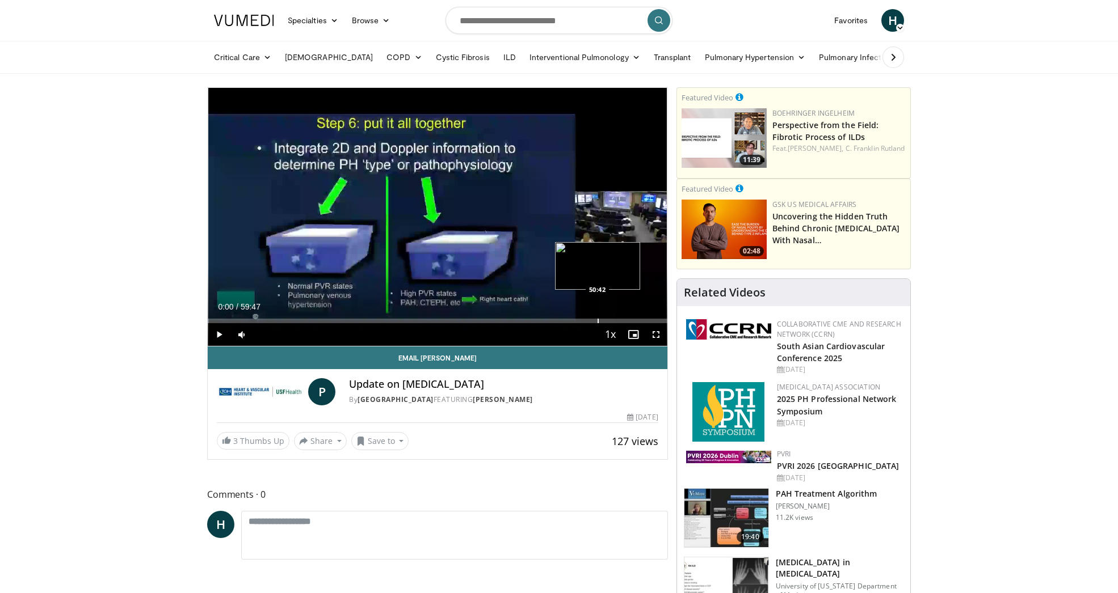
click at [598, 322] on div "Progress Bar" at bounding box center [597, 321] width 1 height 5
click at [591, 321] on div "Progress Bar" at bounding box center [591, 321] width 1 height 5
click at [214, 333] on span "Video Player" at bounding box center [219, 334] width 23 height 23
click at [627, 319] on div "Progress Bar" at bounding box center [627, 321] width 1 height 5
click at [633, 323] on div "Progress Bar" at bounding box center [633, 321] width 1 height 5
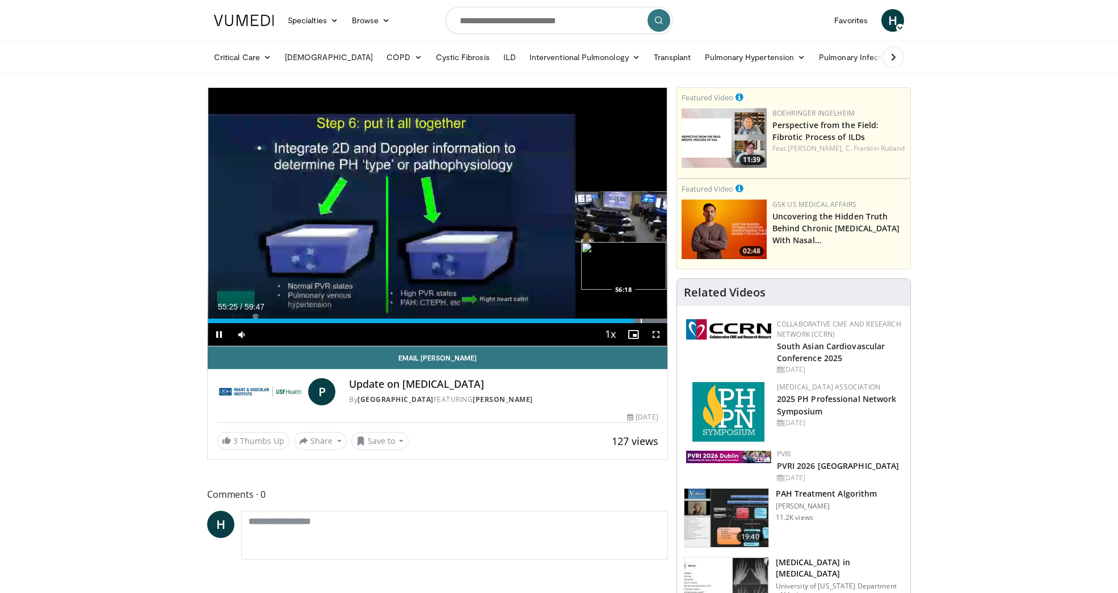
click at [640, 322] on div "Progress Bar" at bounding box center [640, 321] width 1 height 5
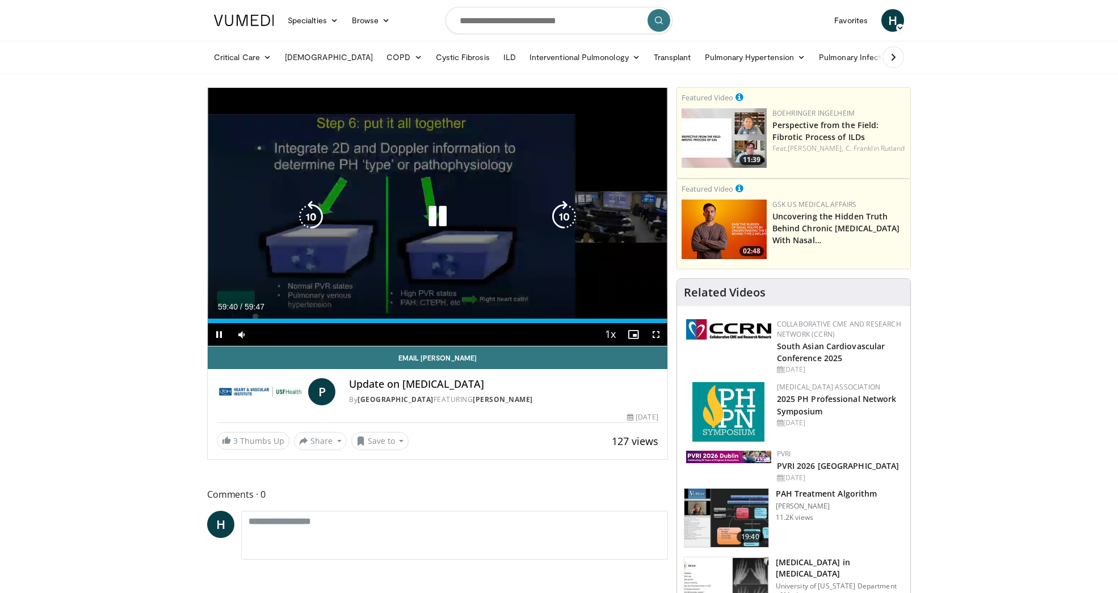
click at [438, 220] on icon "Video Player" at bounding box center [437, 217] width 32 height 32
click at [445, 217] on icon "Video Player" at bounding box center [437, 217] width 32 height 32
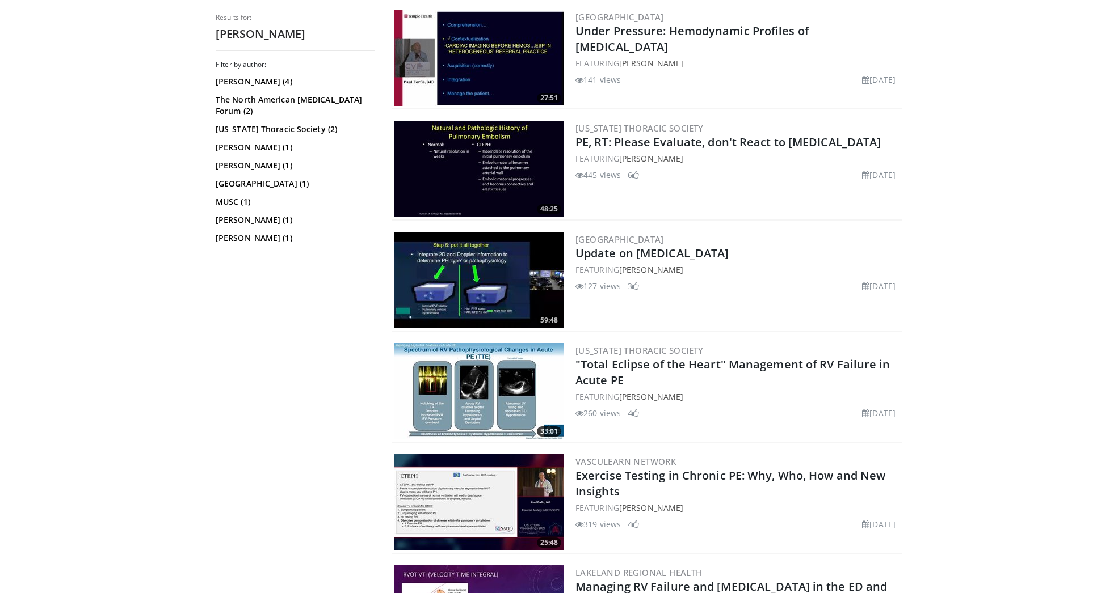
scroll to position [341, 0]
click at [463, 183] on img at bounding box center [479, 168] width 170 height 96
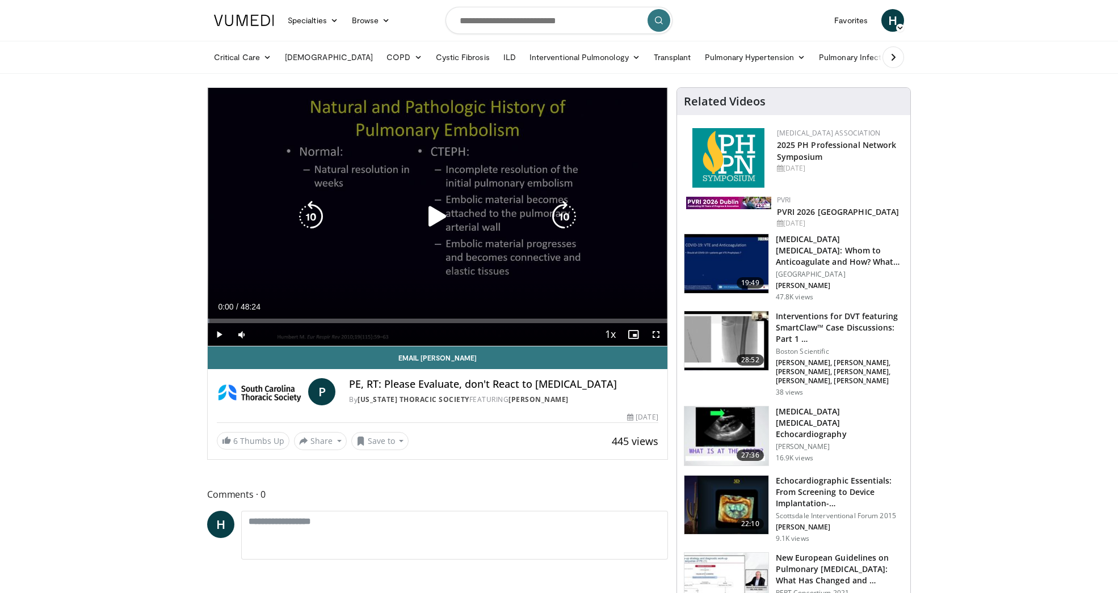
click at [442, 217] on icon "Video Player" at bounding box center [437, 217] width 32 height 32
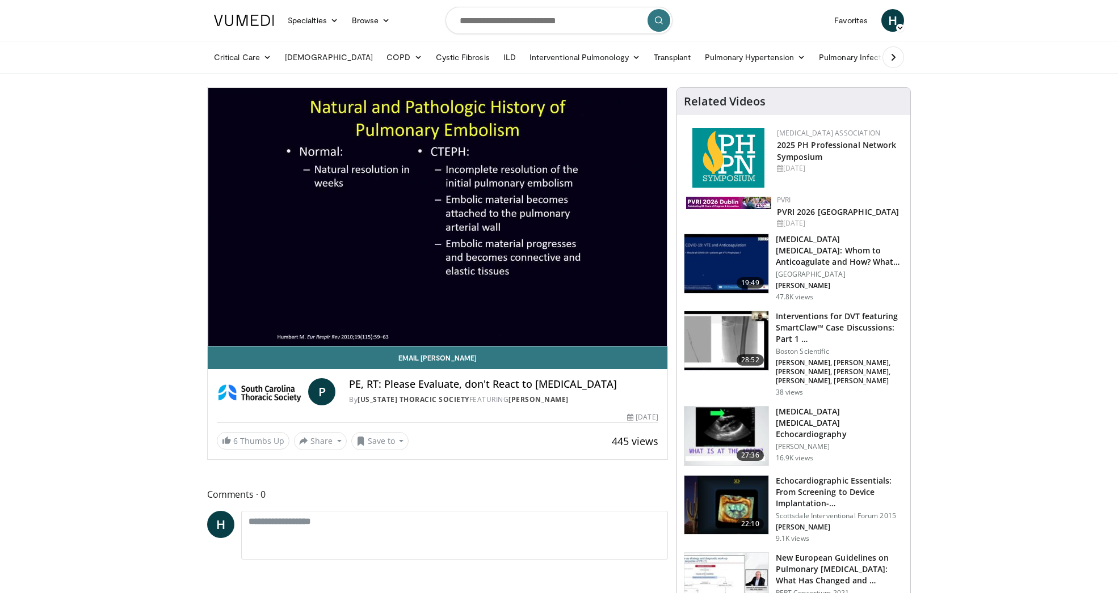
drag, startPoint x: 1095, startPoint y: 3, endPoint x: 57, endPoint y: 235, distance: 1063.7
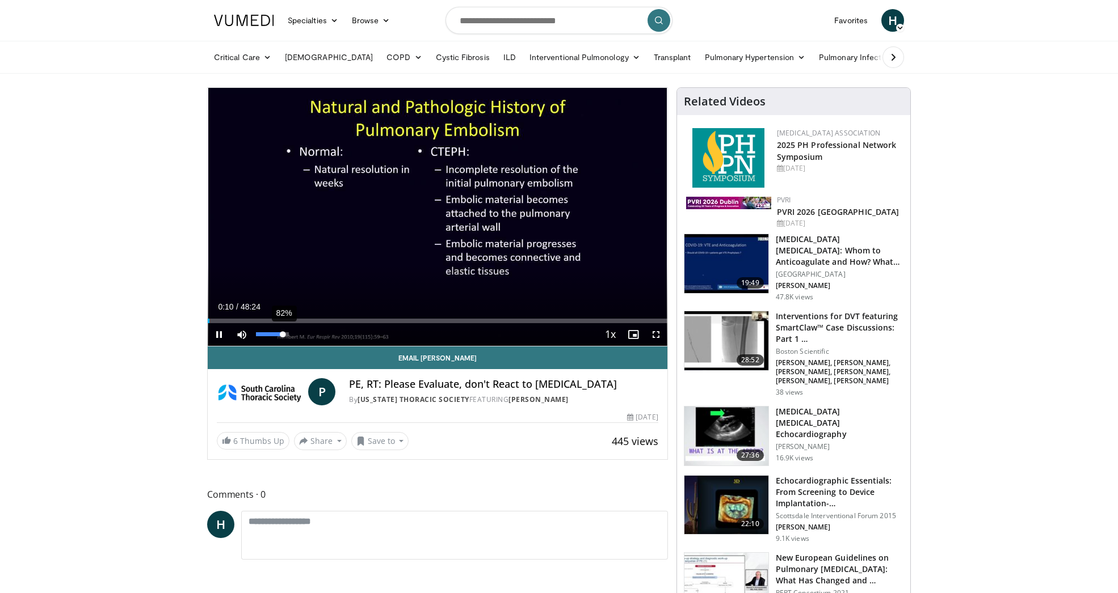
click at [282, 335] on div "Volume Level" at bounding box center [269, 334] width 27 height 4
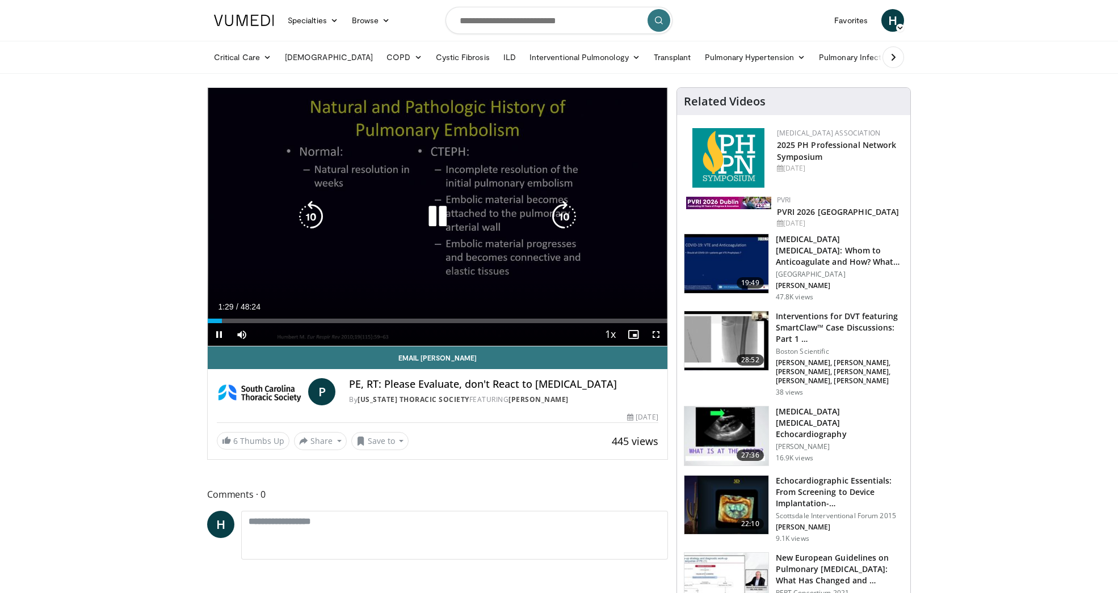
click at [344, 157] on div "10 seconds Tap to unmute" at bounding box center [437, 217] width 459 height 258
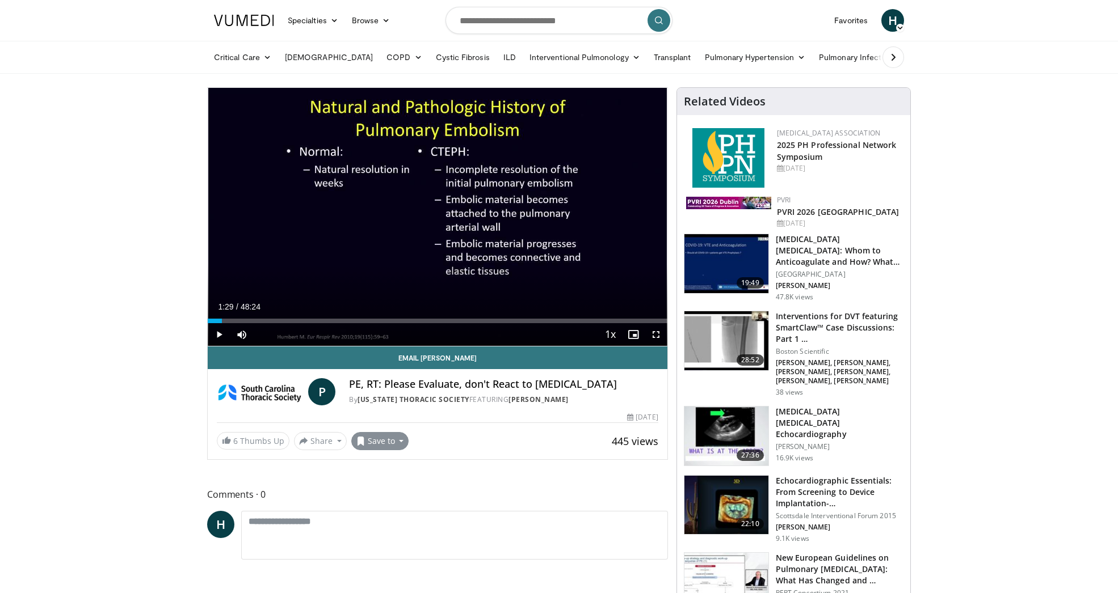
click at [393, 444] on button "Save to" at bounding box center [380, 441] width 58 height 18
click at [395, 463] on span "Add to Favorites" at bounding box center [400, 465] width 70 height 12
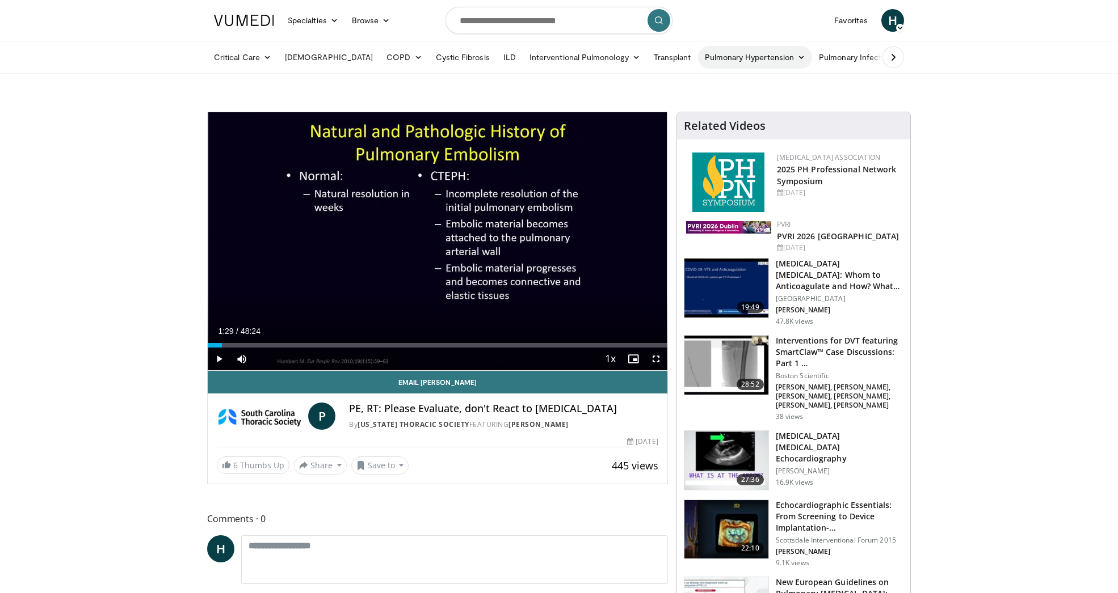
click at [797, 54] on icon at bounding box center [801, 57] width 8 height 8
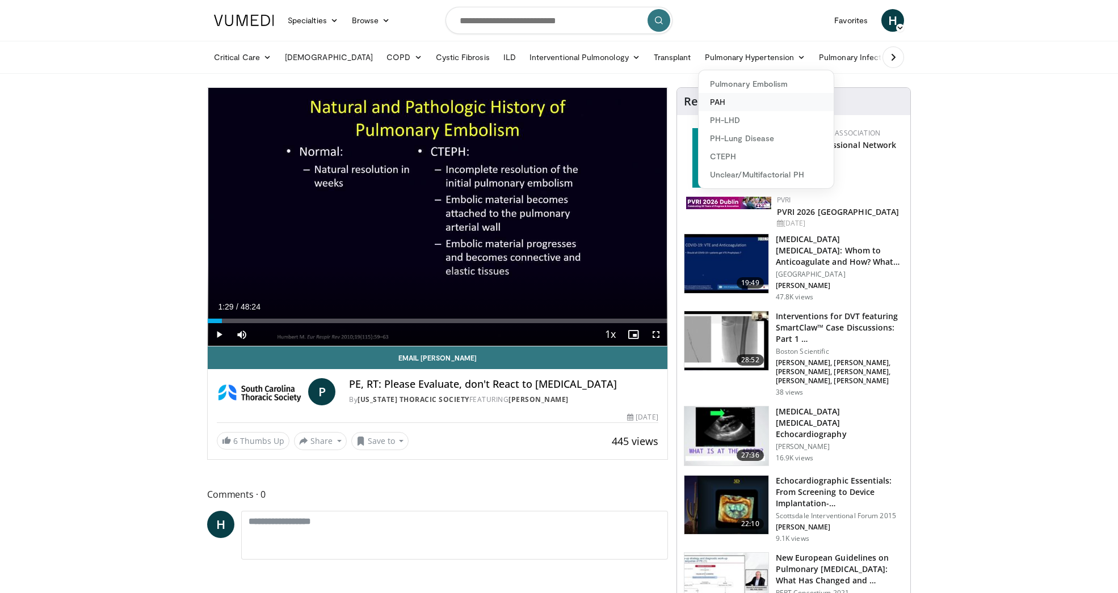
click at [698, 102] on link "PAH" at bounding box center [765, 102] width 135 height 18
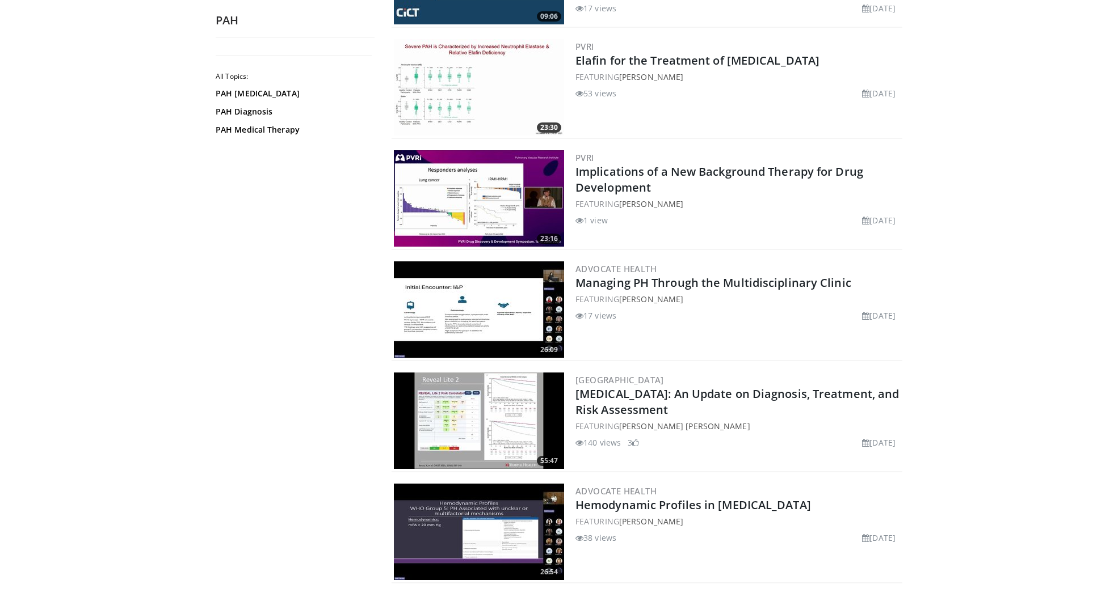
scroll to position [421, 0]
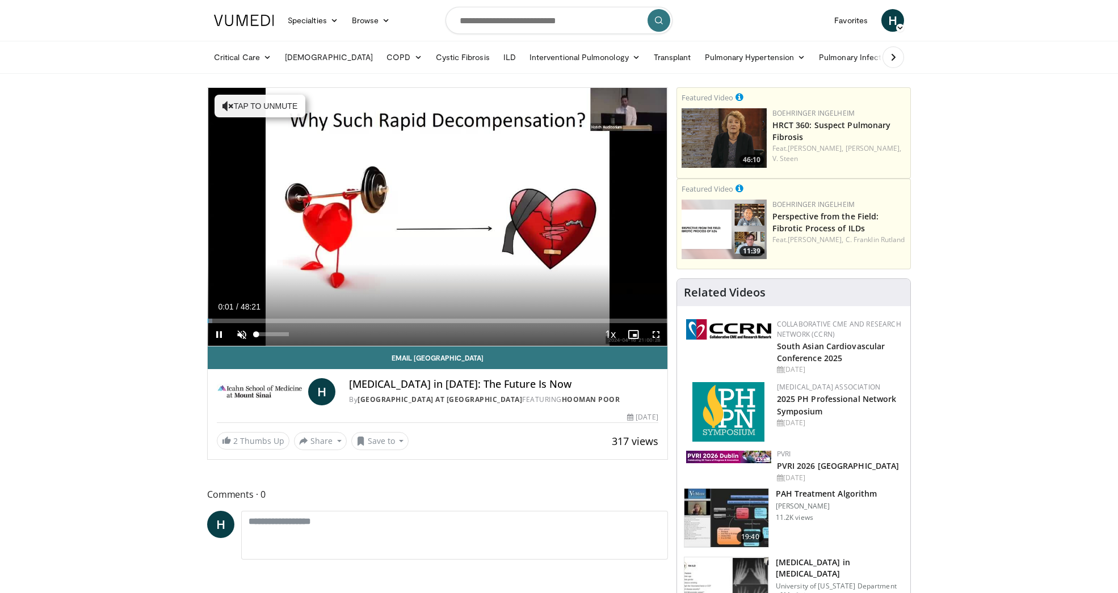
drag, startPoint x: 237, startPoint y: 334, endPoint x: 162, endPoint y: 348, distance: 76.8
click at [237, 334] on span "Video Player" at bounding box center [241, 334] width 23 height 23
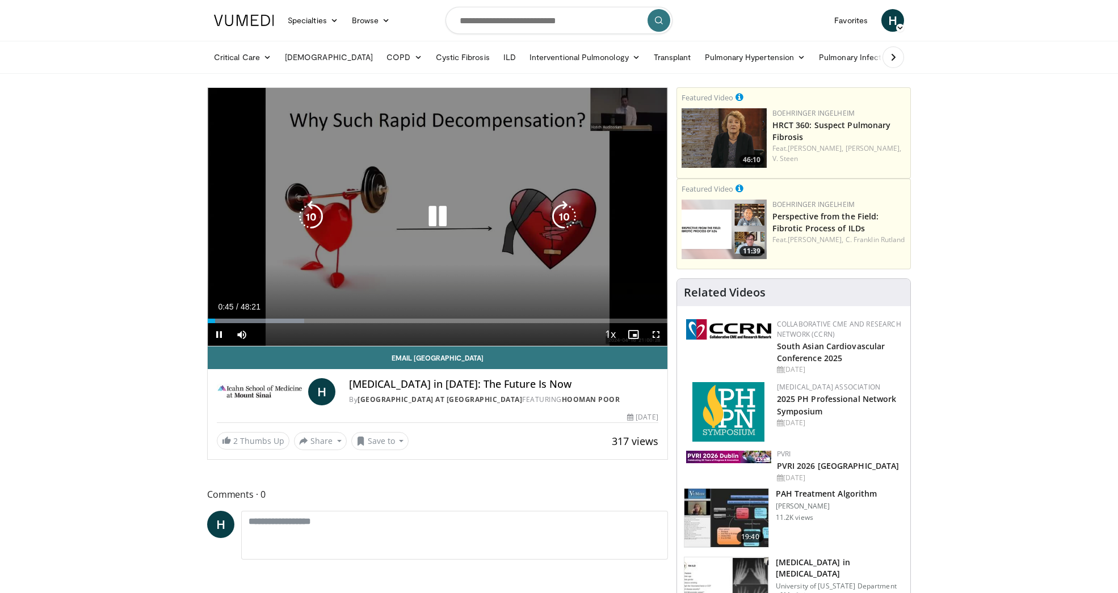
click at [433, 210] on icon "Video Player" at bounding box center [437, 217] width 32 height 32
